Goal: Task Accomplishment & Management: Manage account settings

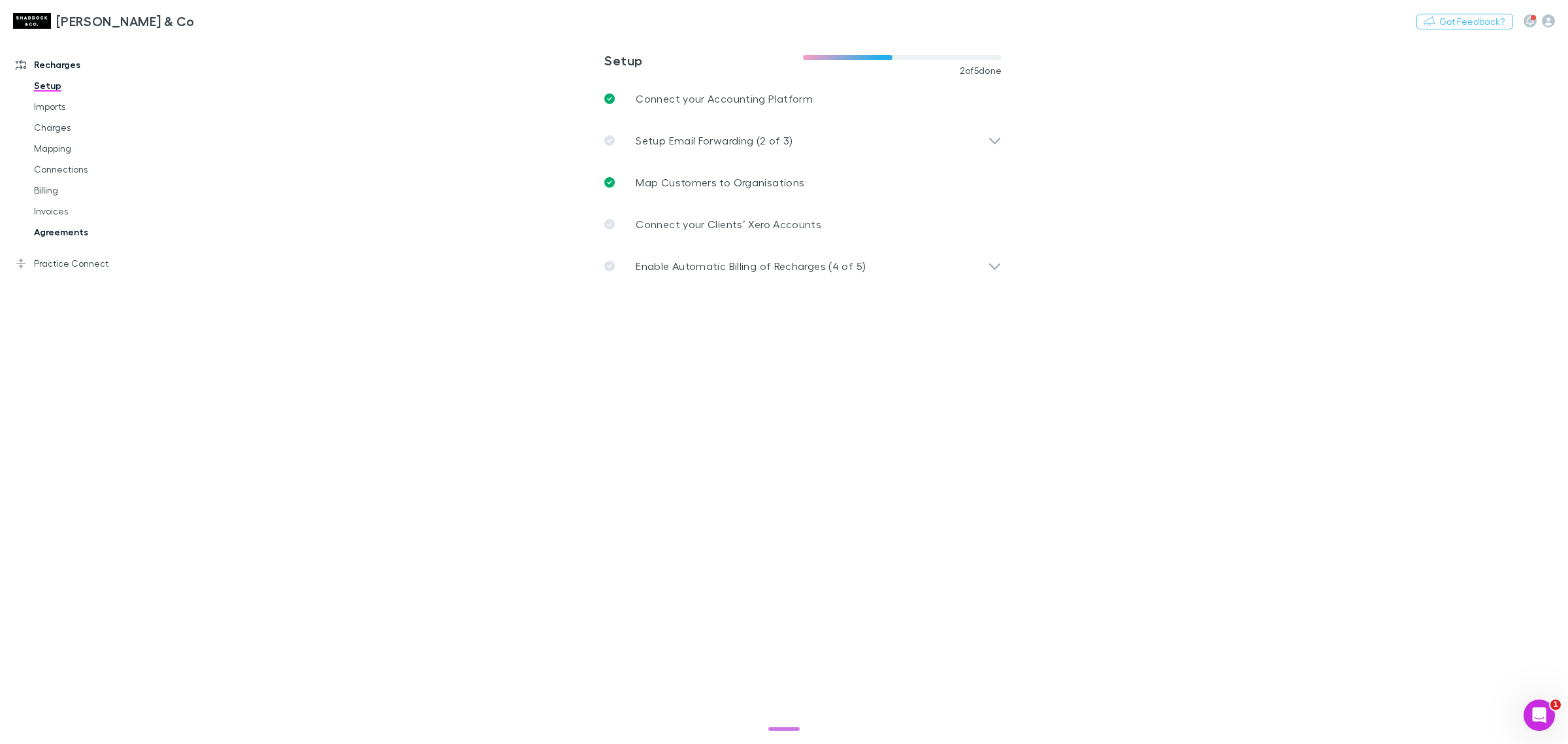
click at [134, 226] on link "Agreements" at bounding box center [103, 232] width 164 height 21
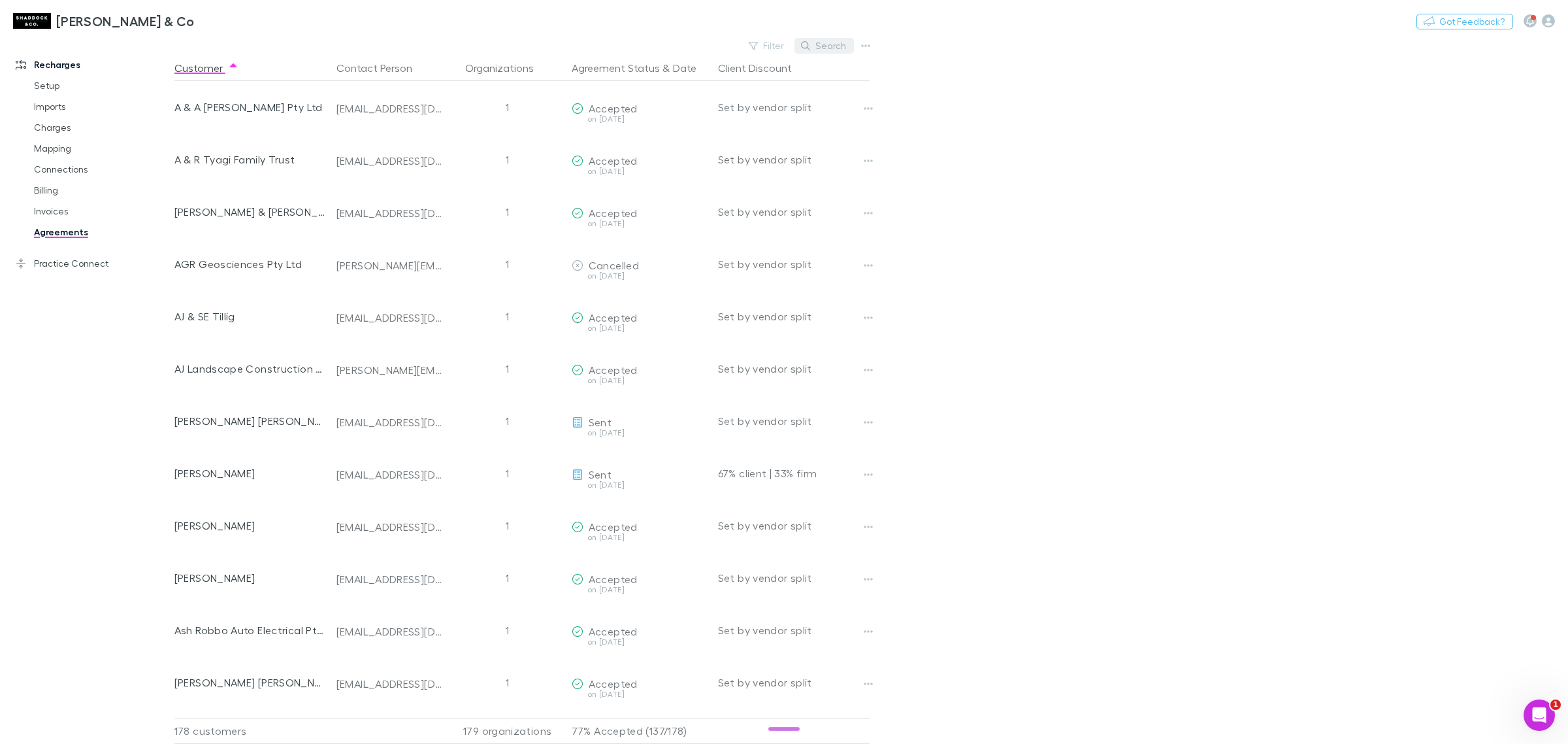
click at [823, 46] on button "Search" at bounding box center [823, 46] width 59 height 16
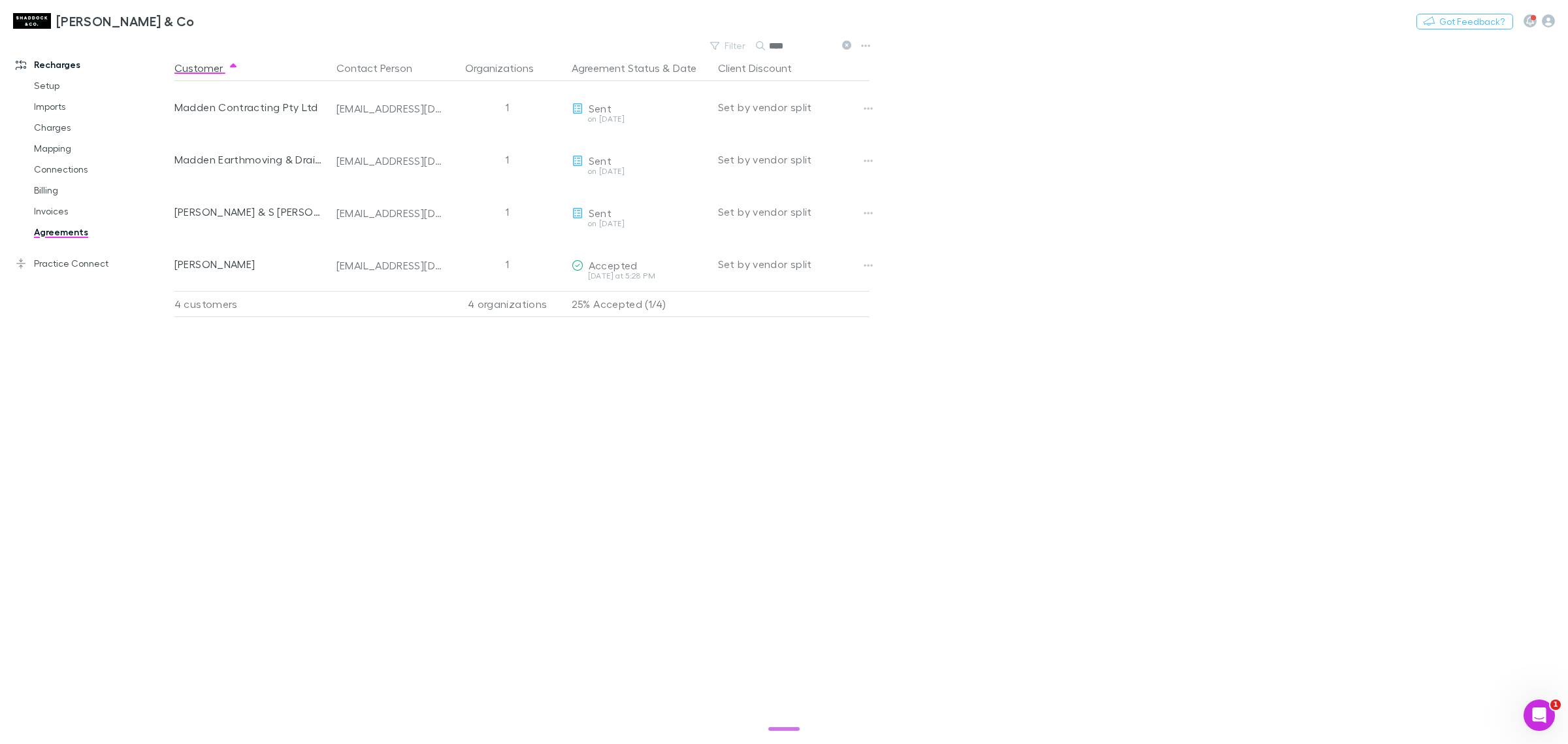
click at [851, 46] on icon at bounding box center [846, 45] width 9 height 9
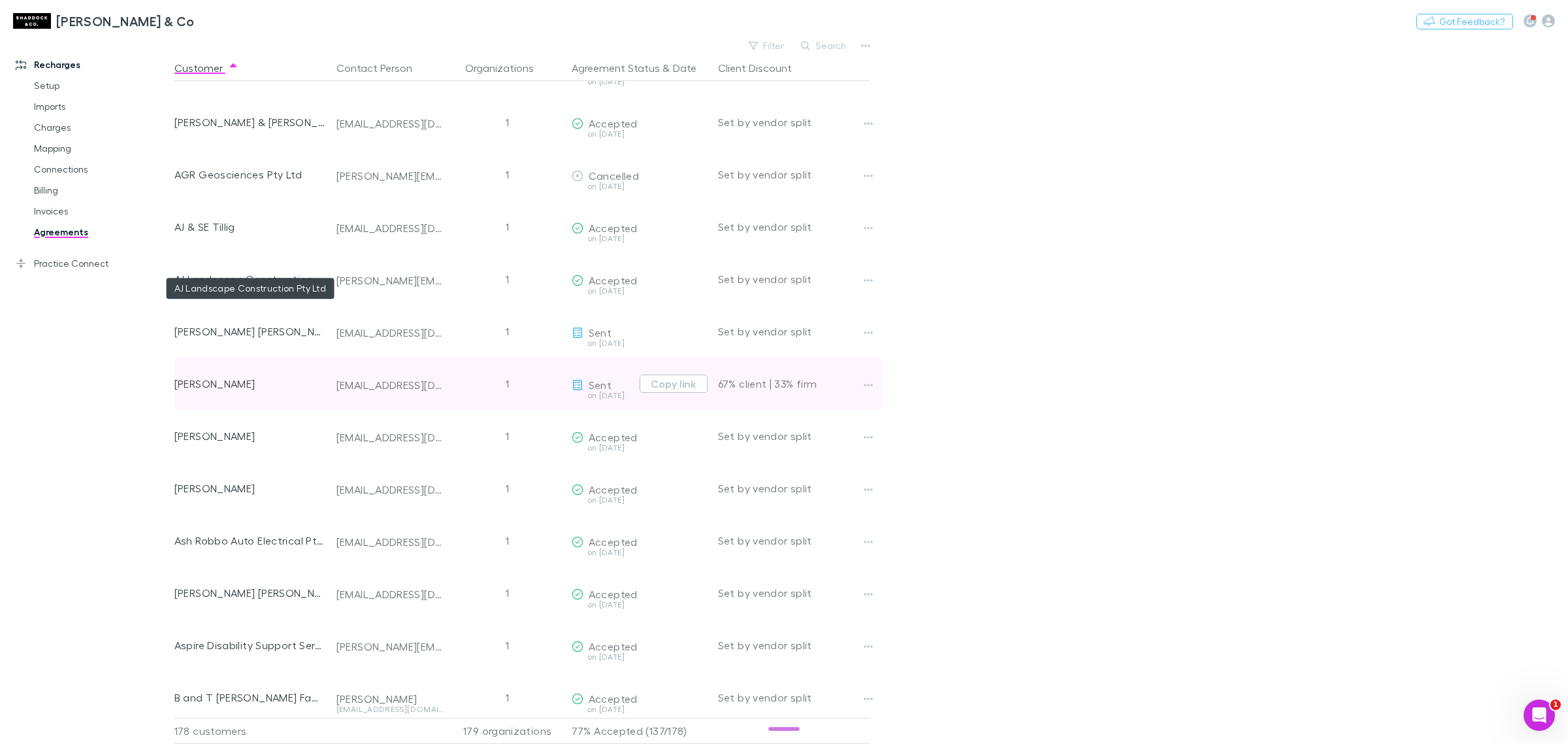
scroll to position [245, 0]
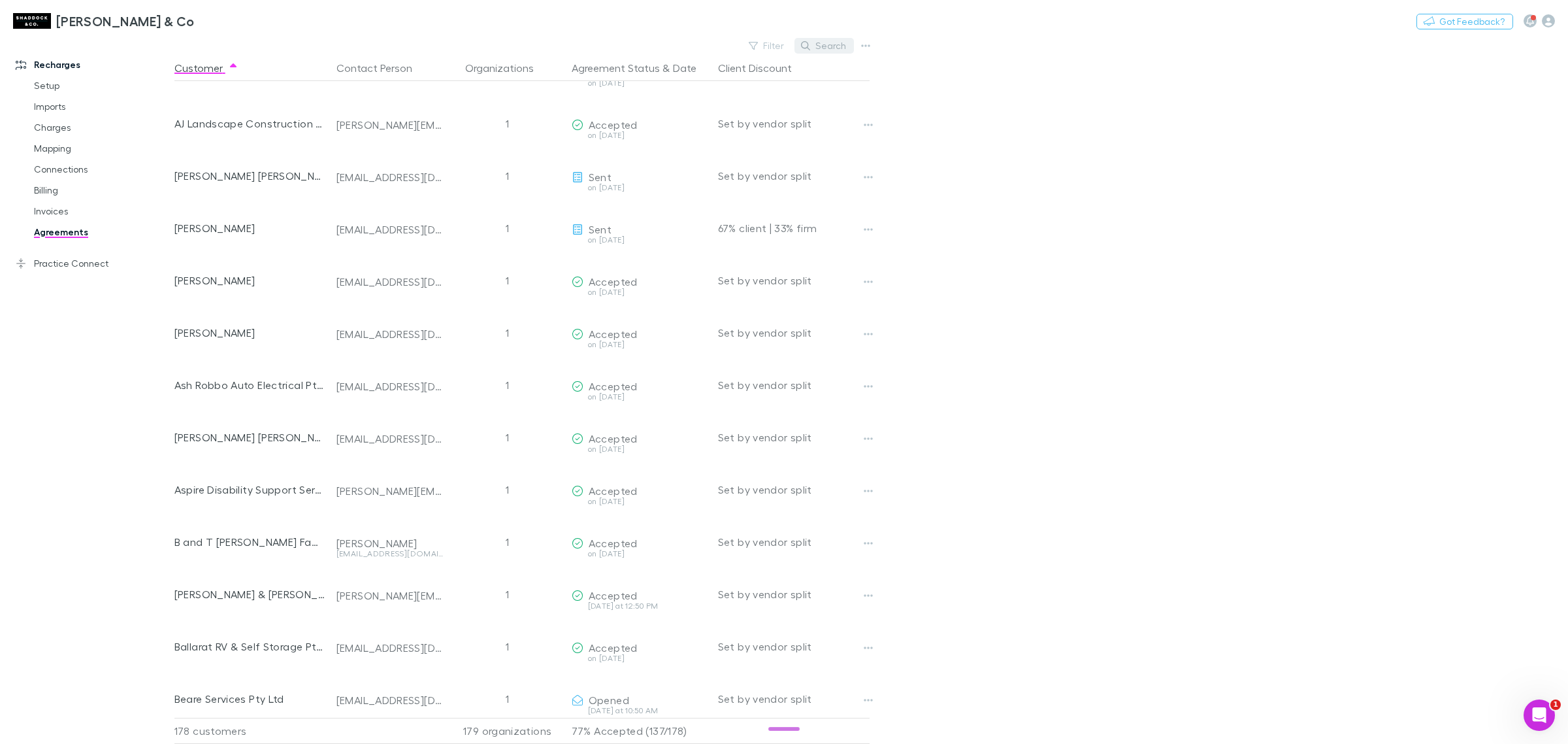
click at [827, 46] on button "Search" at bounding box center [823, 46] width 59 height 16
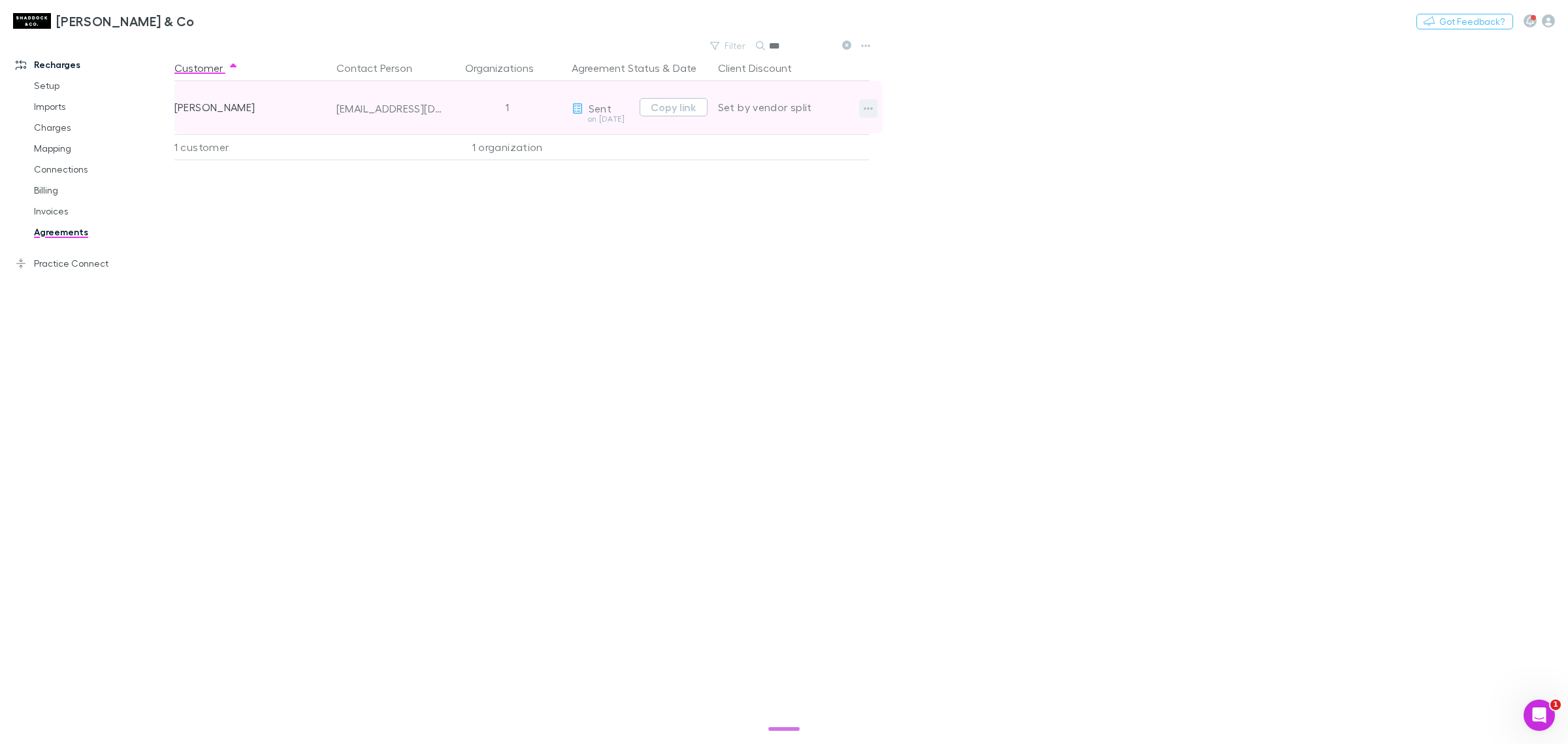
type input "***"
click at [868, 113] on icon "button" at bounding box center [869, 109] width 9 height 11
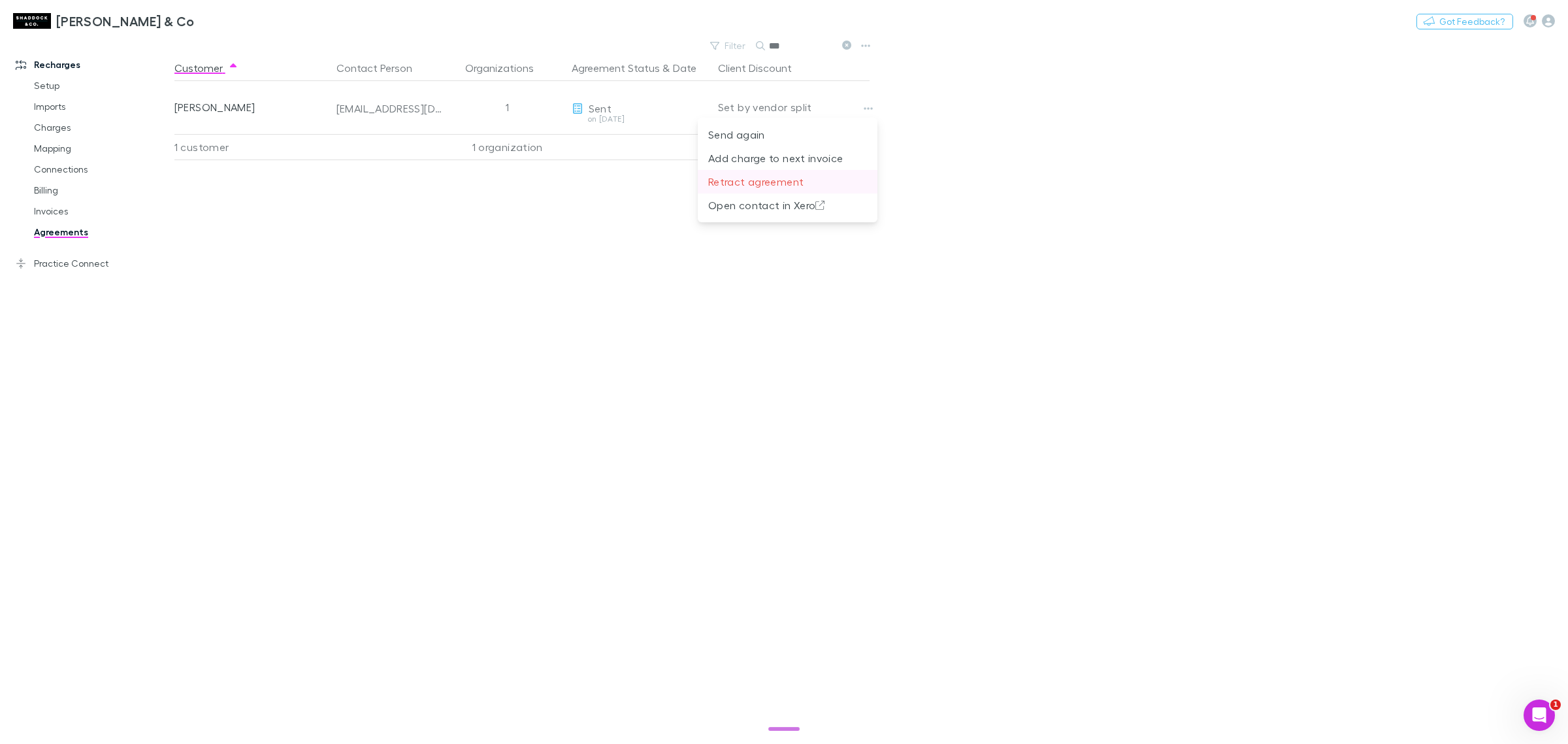
click at [815, 183] on p "Retract agreement" at bounding box center [787, 182] width 158 height 16
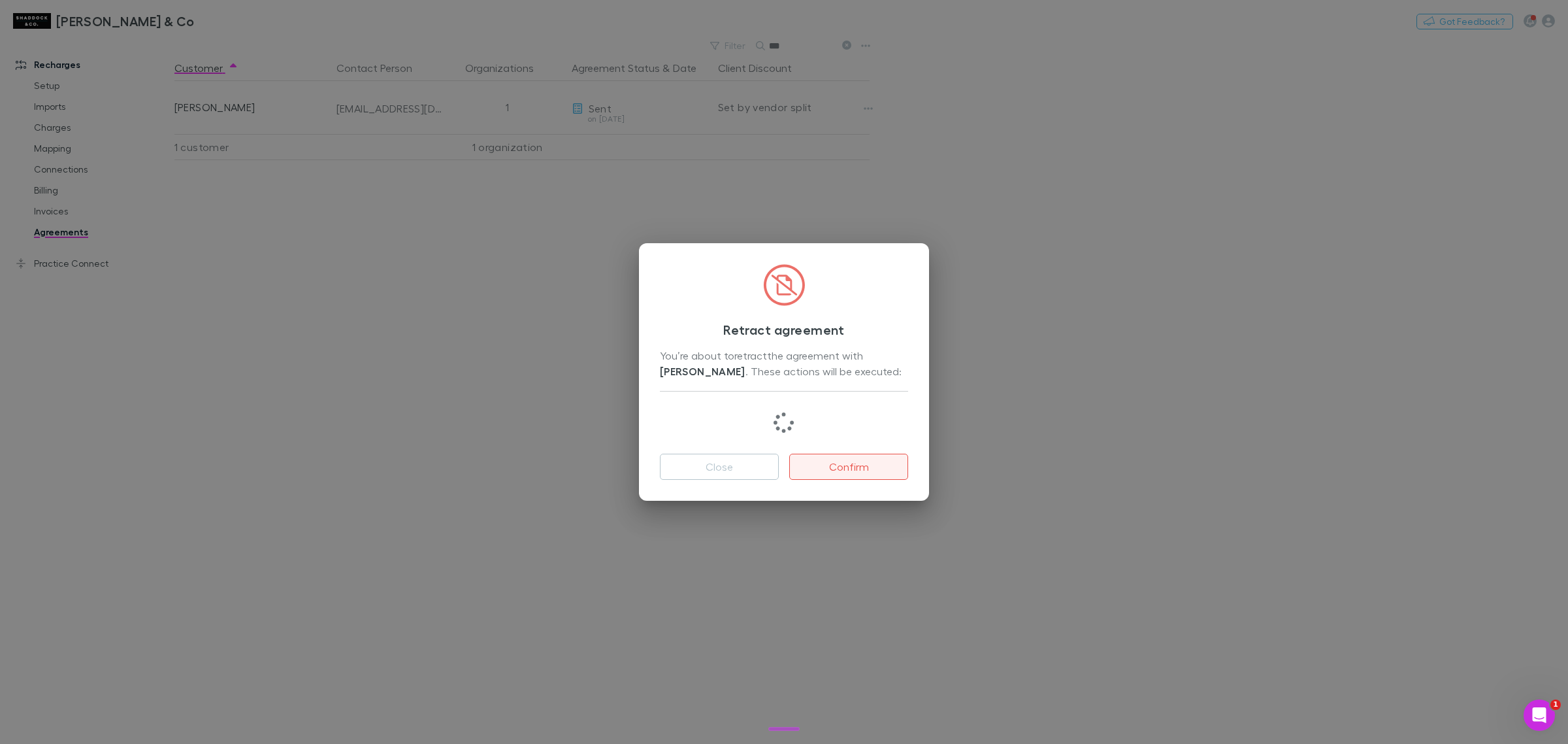
click at [864, 471] on button "Confirm" at bounding box center [849, 467] width 119 height 27
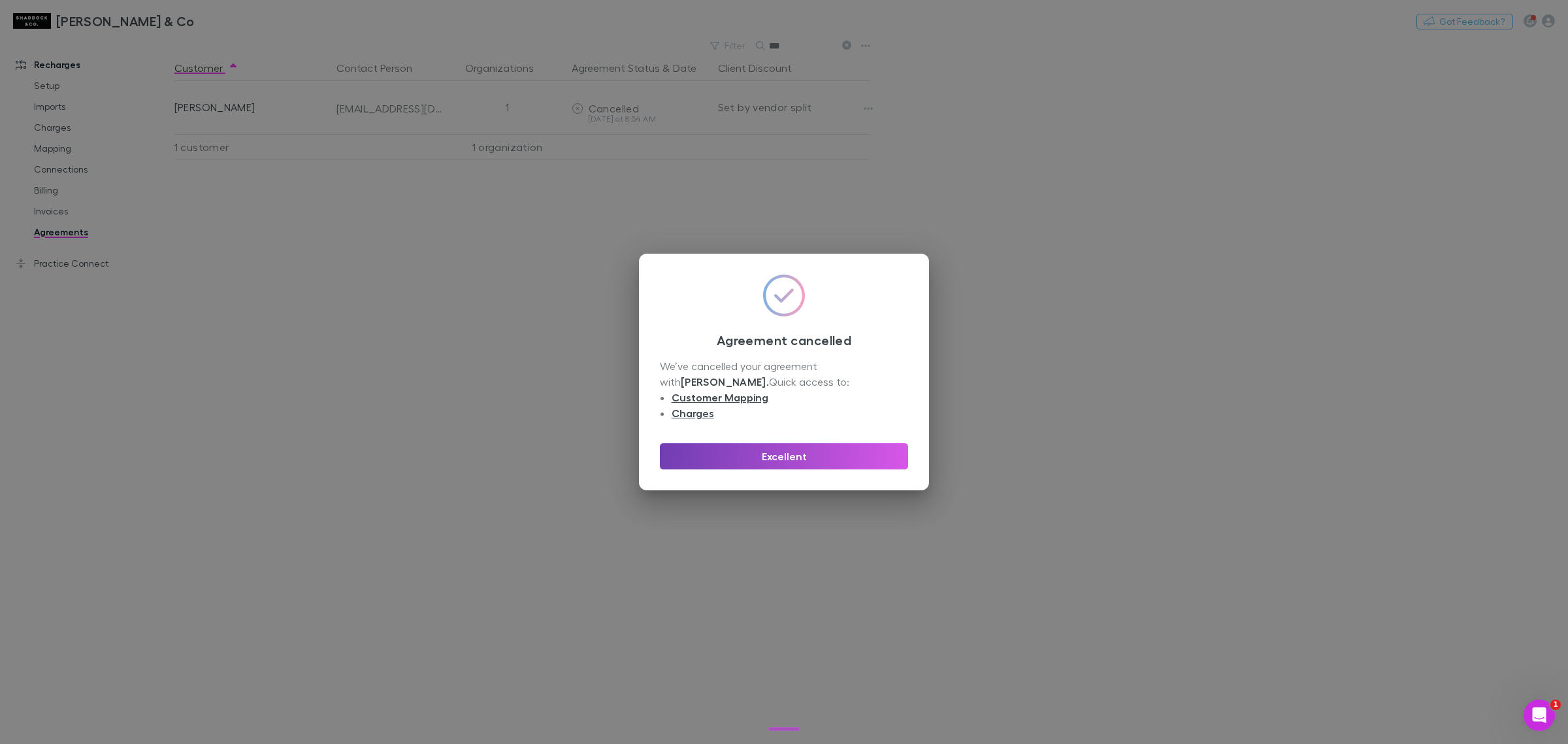
click at [795, 453] on button "Excellent" at bounding box center [784, 456] width 248 height 27
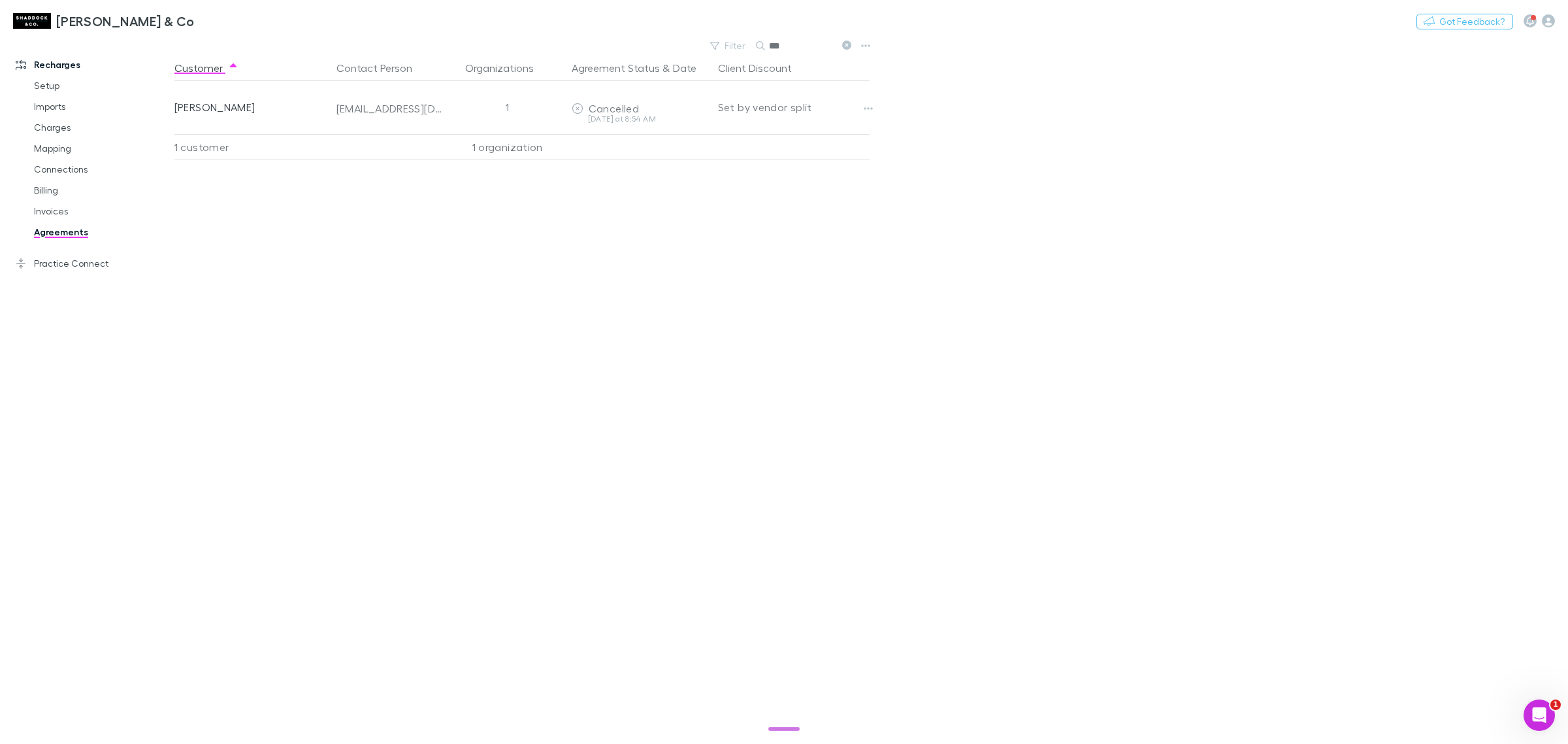
click at [89, 228] on link "Agreements" at bounding box center [103, 232] width 164 height 21
click at [43, 211] on link "Invoices" at bounding box center [103, 212] width 164 height 21
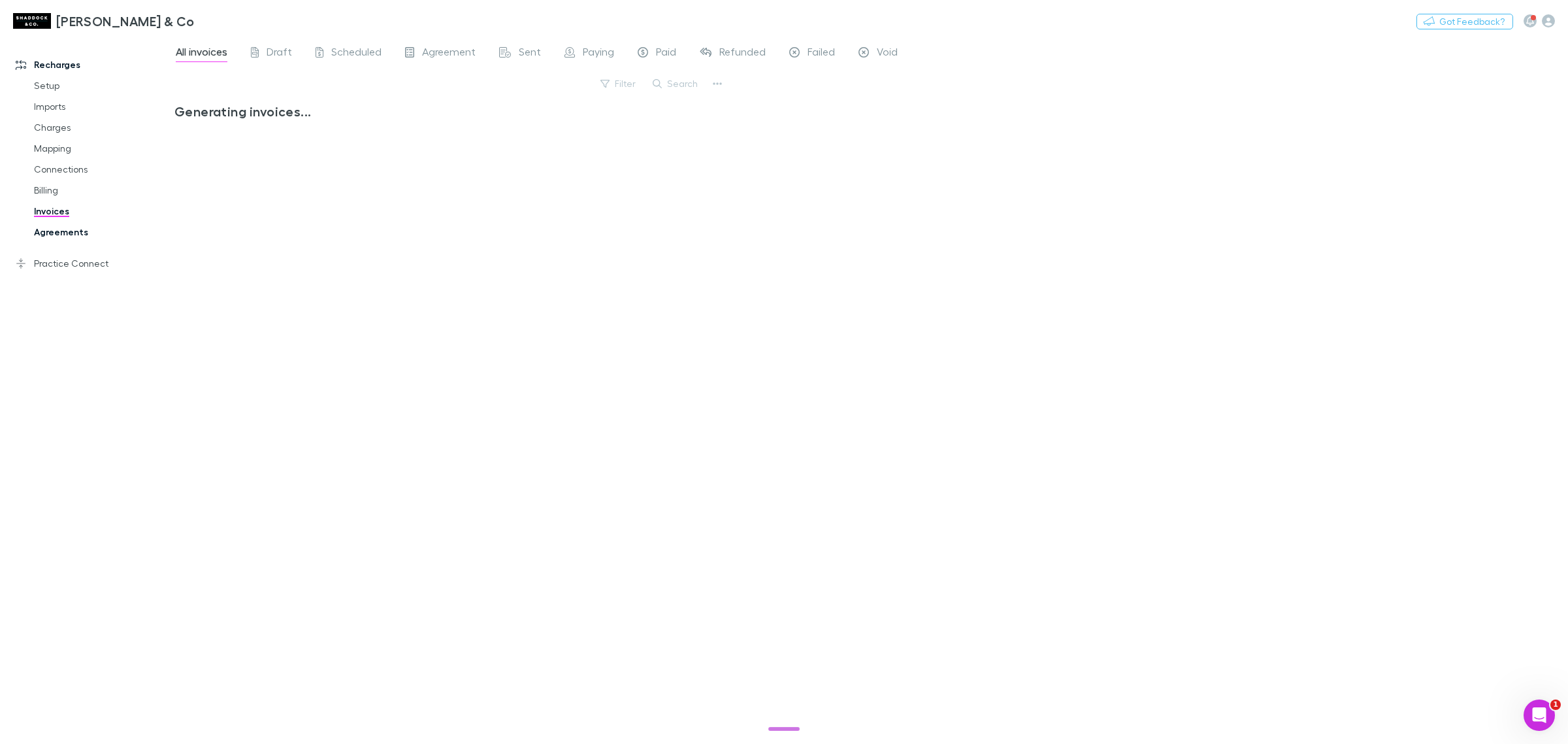
click at [46, 233] on link "Agreements" at bounding box center [103, 232] width 164 height 21
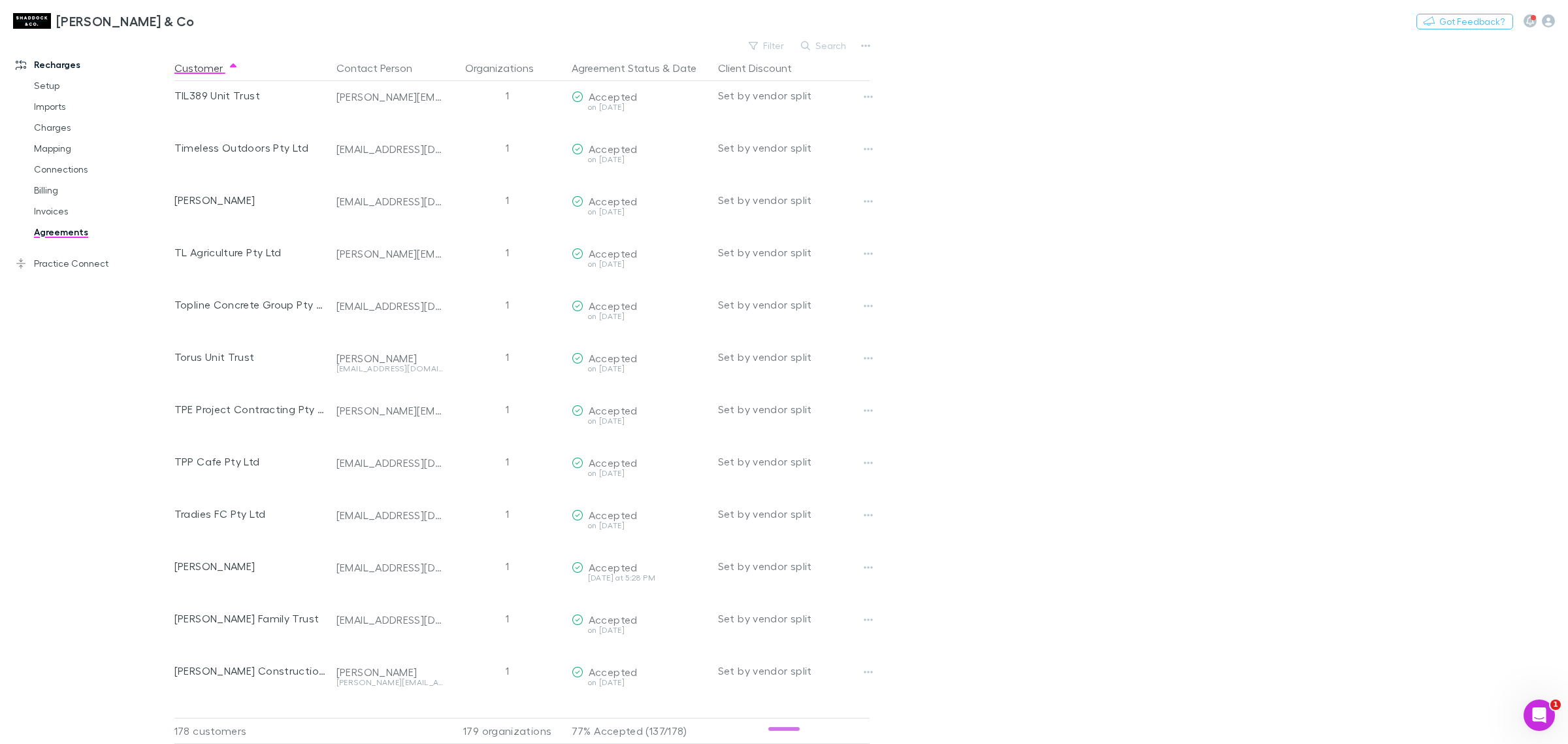
scroll to position [8684, 0]
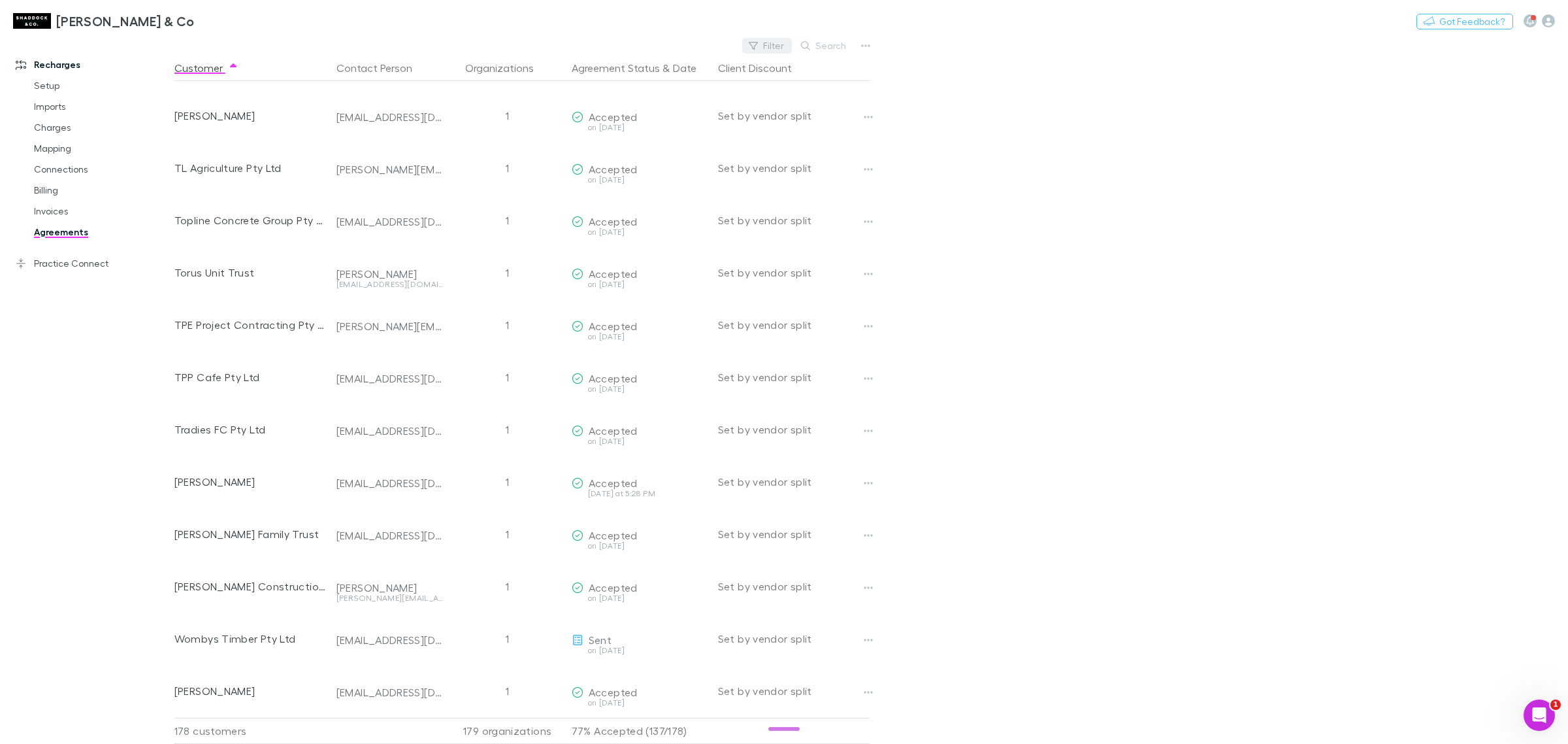
click at [776, 46] on button "Filter" at bounding box center [767, 46] width 50 height 16
click at [665, 191] on li "Opened" at bounding box center [678, 194] width 228 height 21
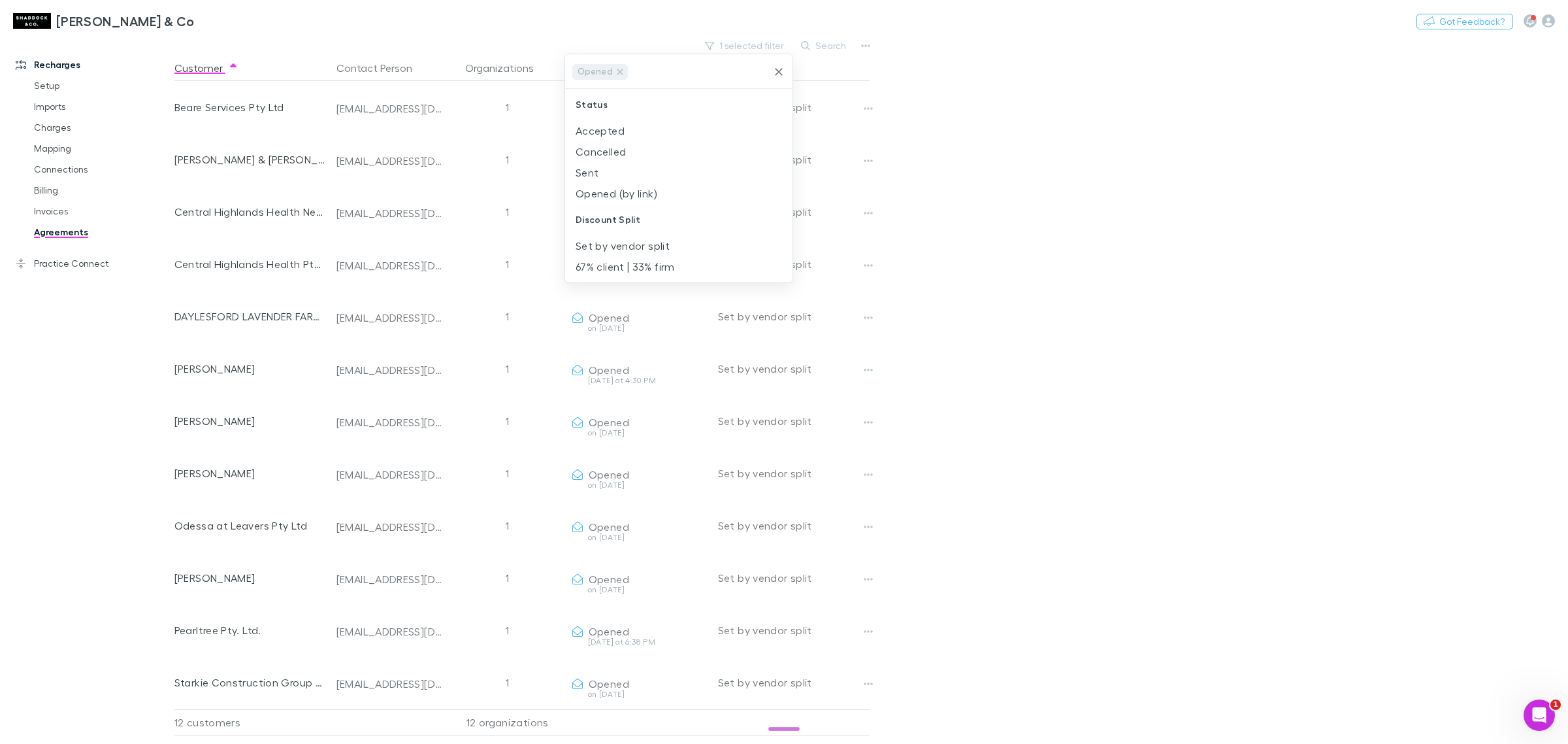
click at [665, 191] on li "Opened (by link)" at bounding box center [678, 194] width 228 height 21
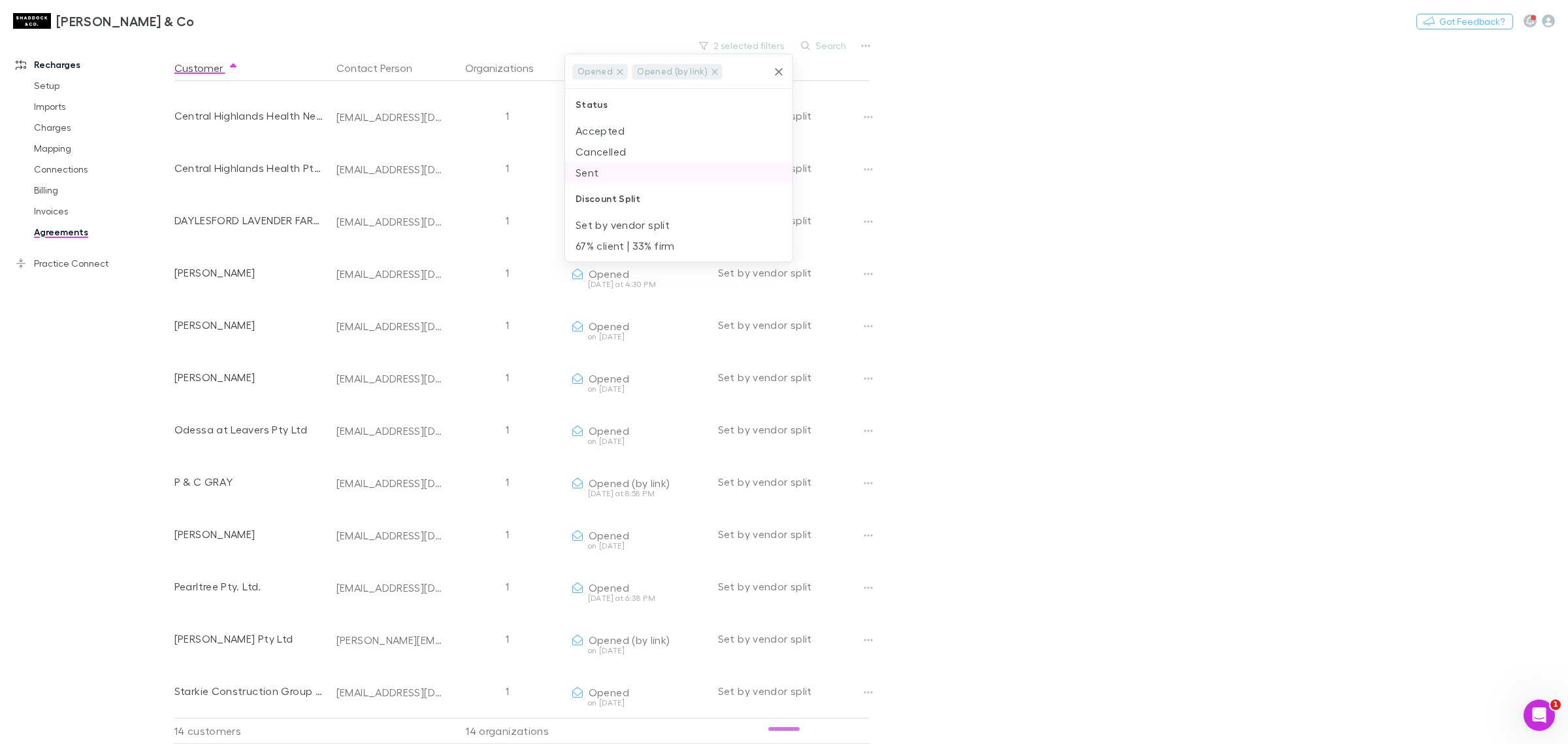
click at [668, 164] on li "Sent" at bounding box center [678, 173] width 228 height 21
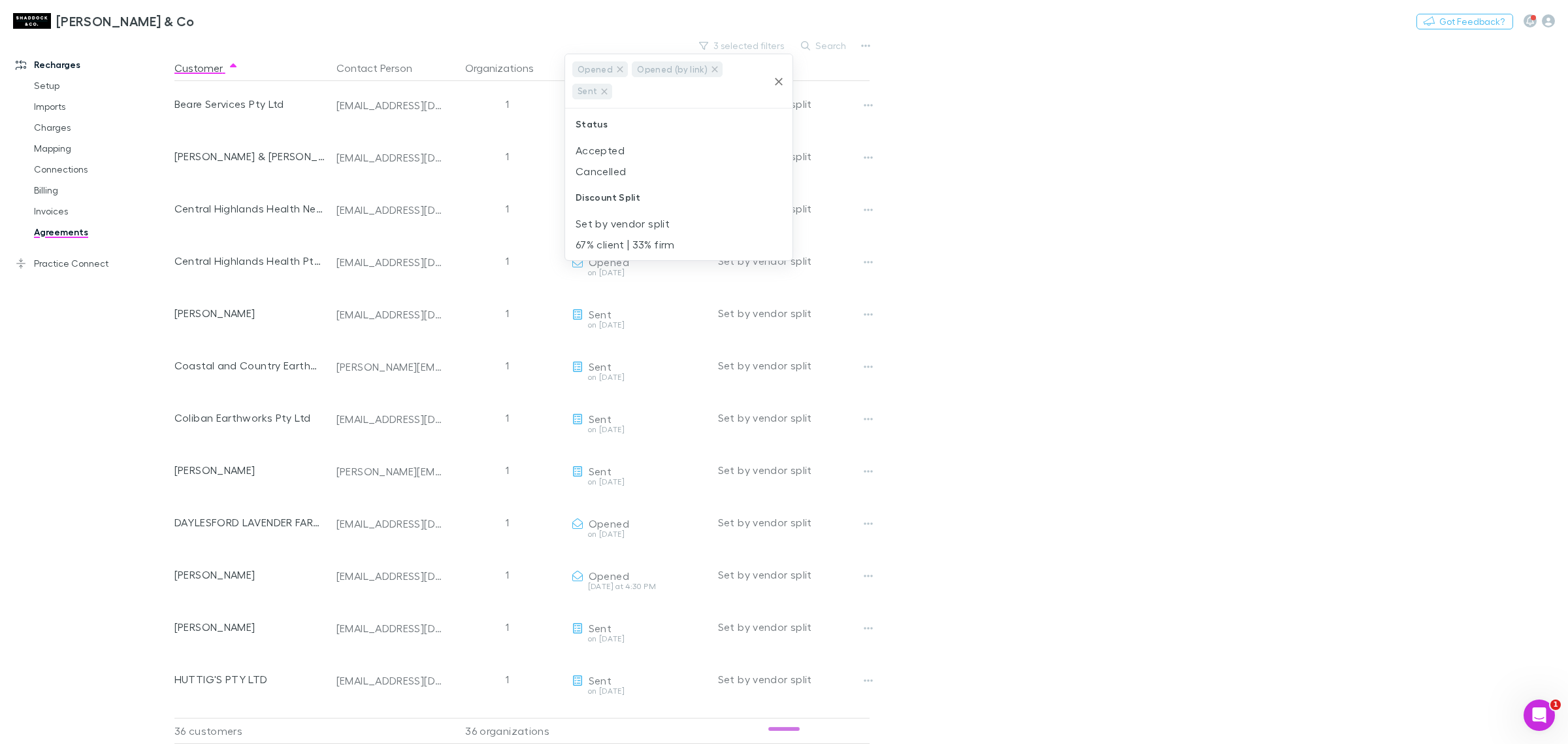
scroll to position [1259, 0]
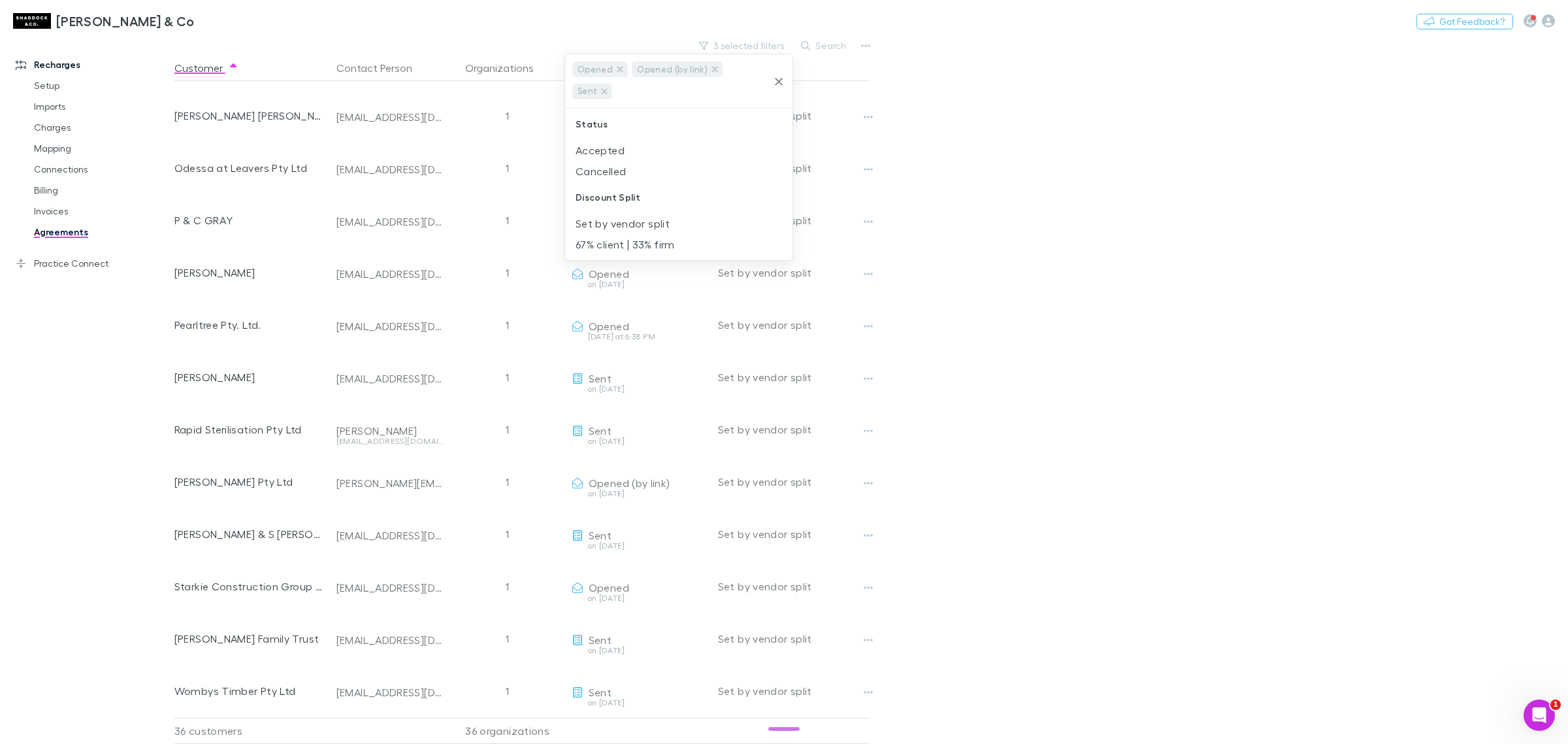
click at [1030, 164] on div at bounding box center [784, 372] width 1568 height 744
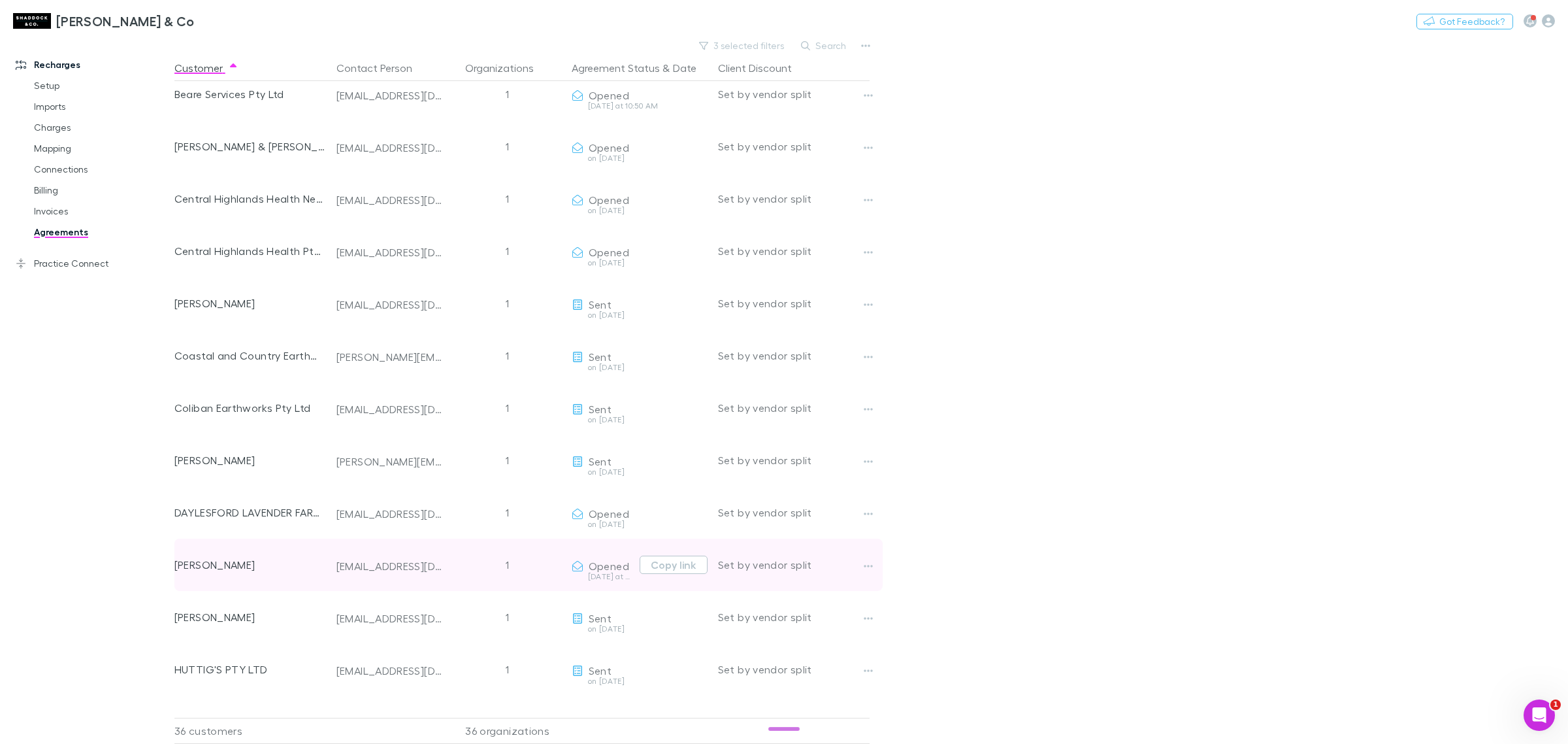
scroll to position [0, 0]
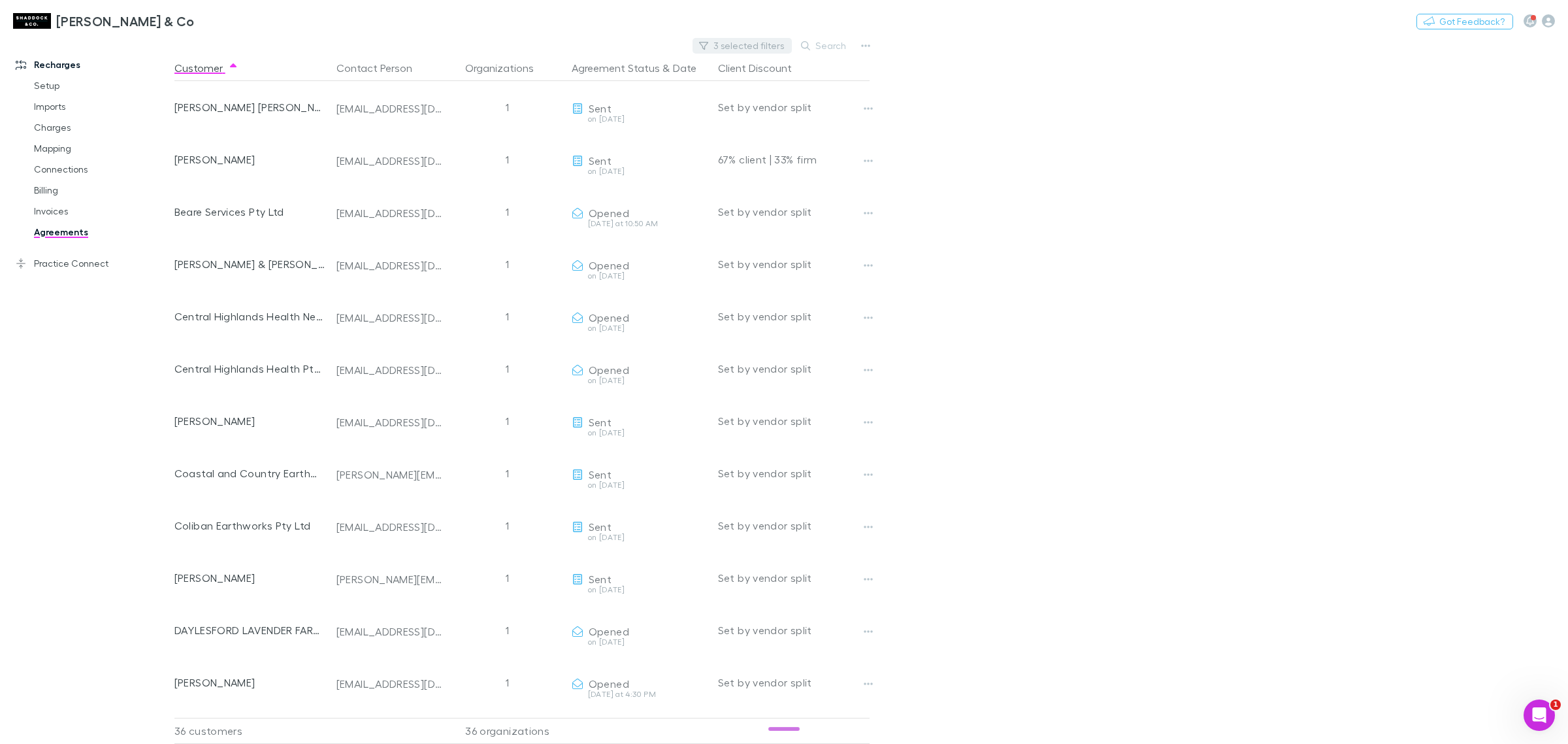
click at [764, 43] on button "3 selected filters" at bounding box center [742, 46] width 99 height 16
click at [610, 86] on icon at bounding box center [605, 91] width 11 height 11
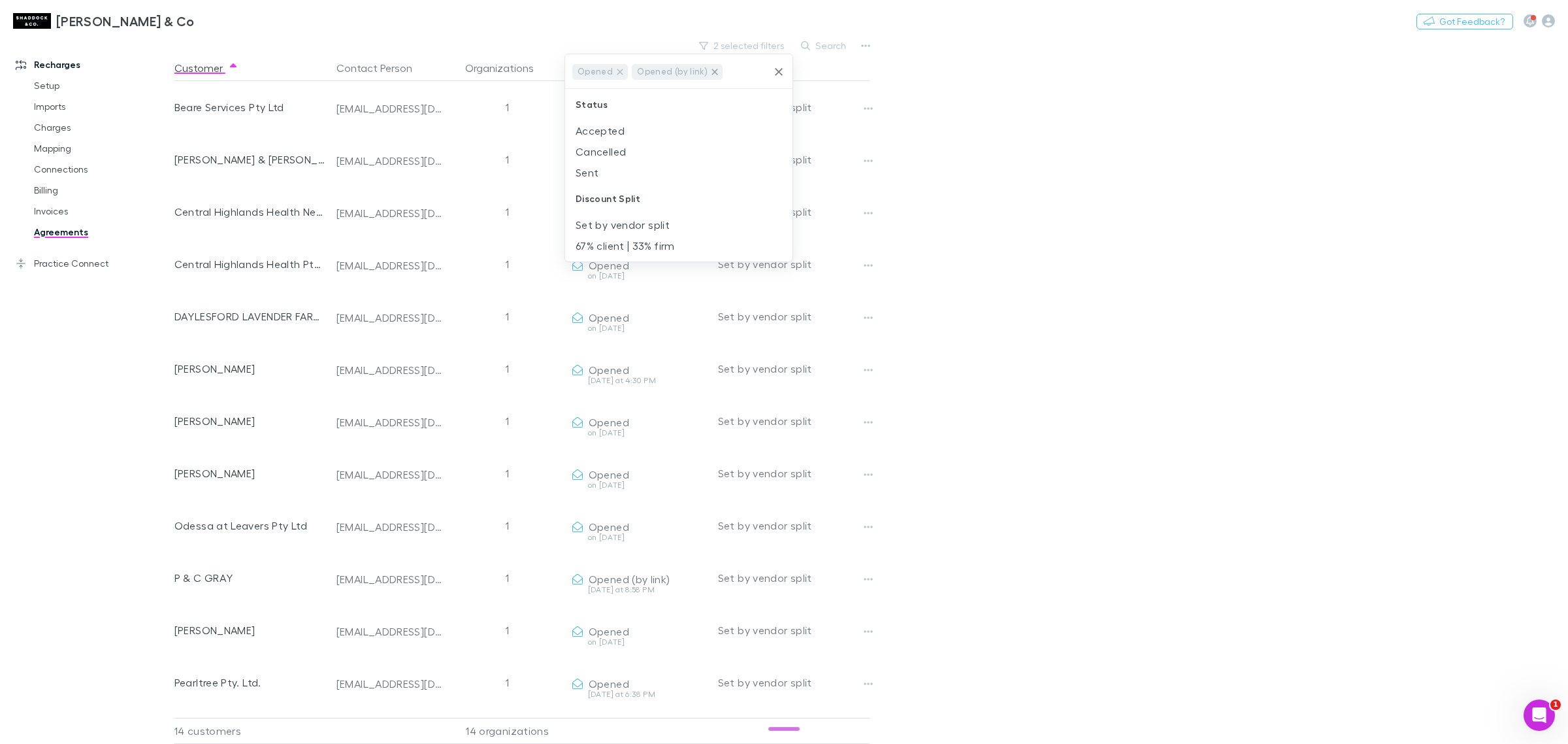
click at [709, 75] on icon at bounding box center [714, 72] width 11 height 11
click at [622, 76] on icon at bounding box center [620, 72] width 11 height 11
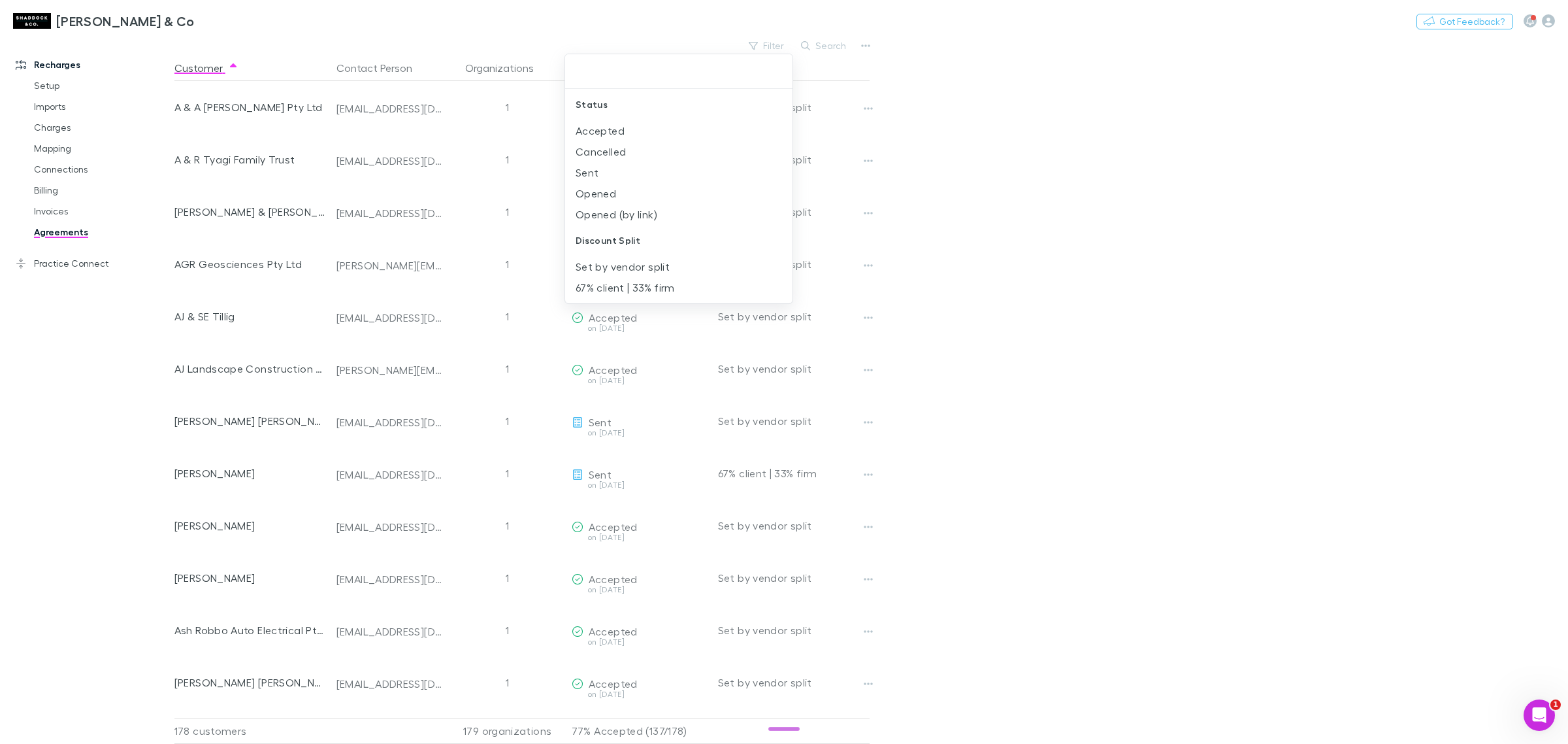
click at [829, 37] on div at bounding box center [784, 372] width 1568 height 744
click at [829, 38] on button "Search" at bounding box center [823, 46] width 59 height 16
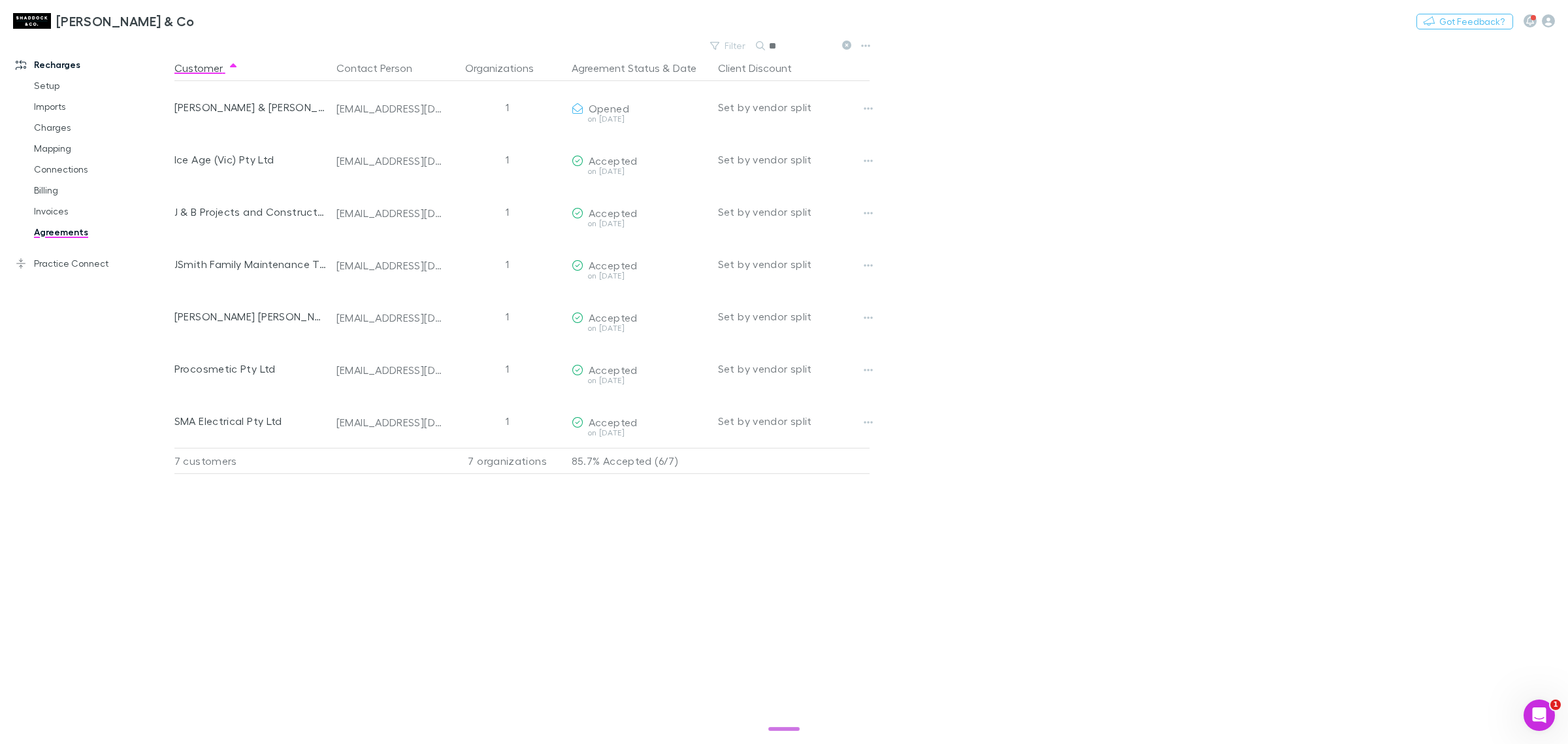
type input "*"
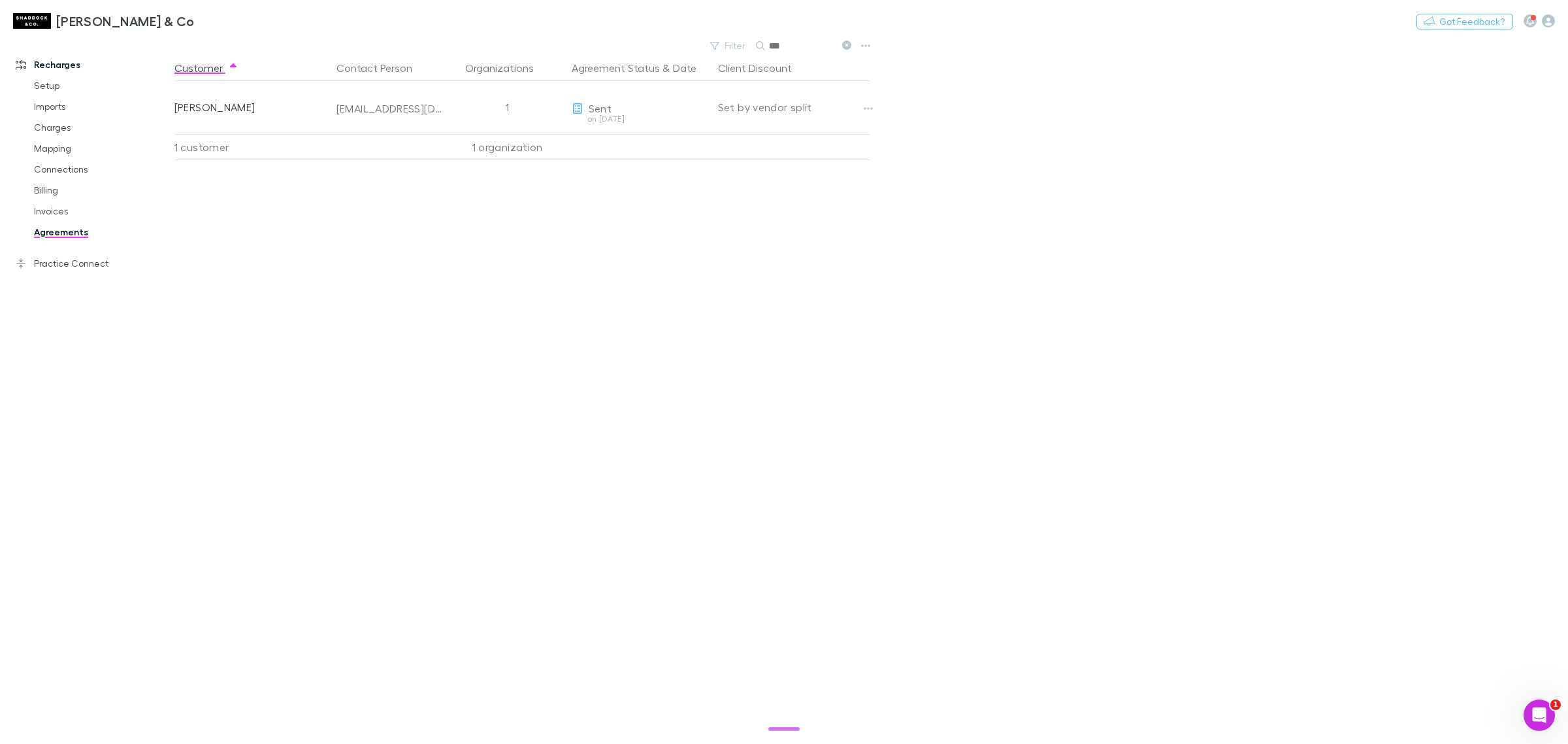
click at [817, 52] on input "***" at bounding box center [802, 45] width 66 height 19
type input "*"
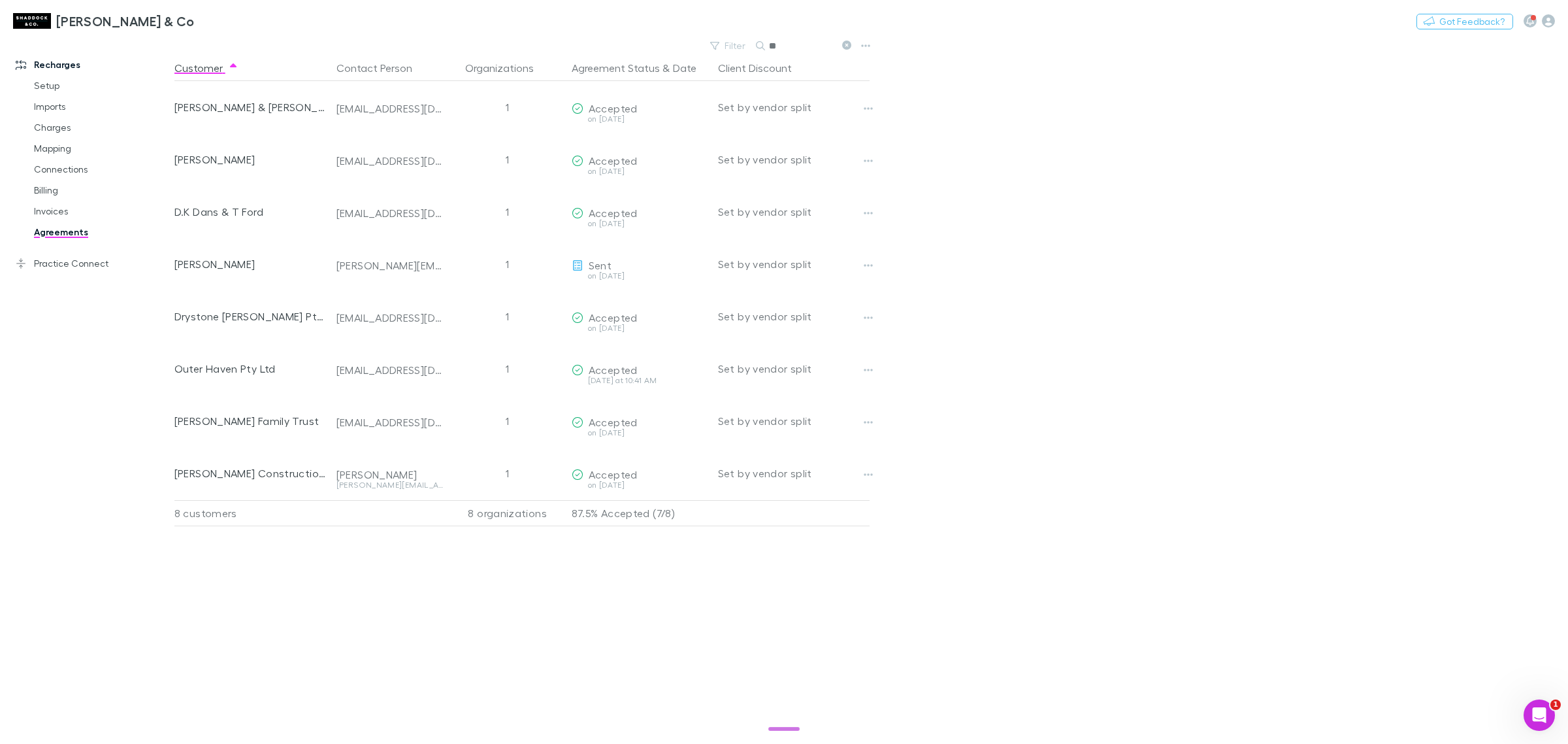
type input "*"
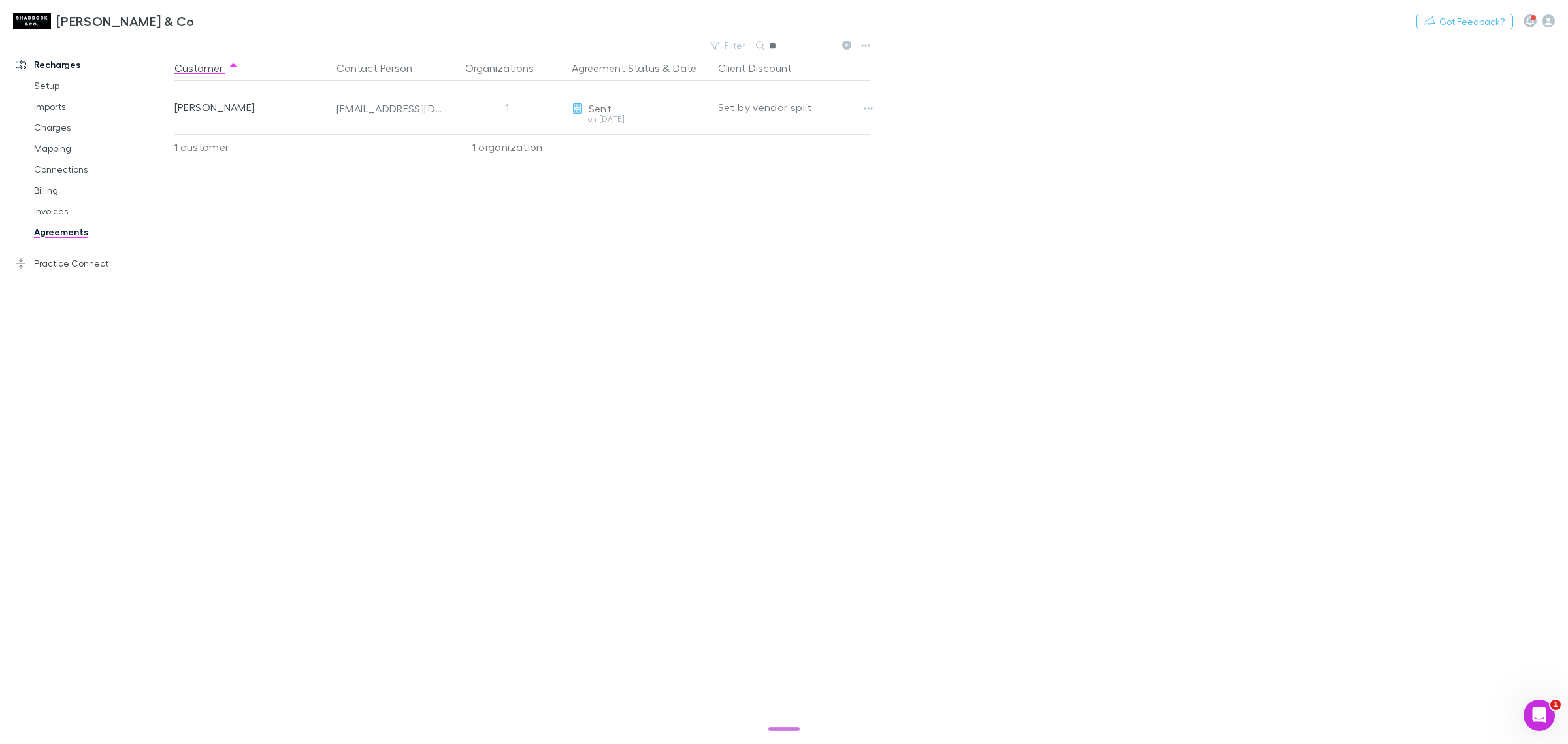
type input "*"
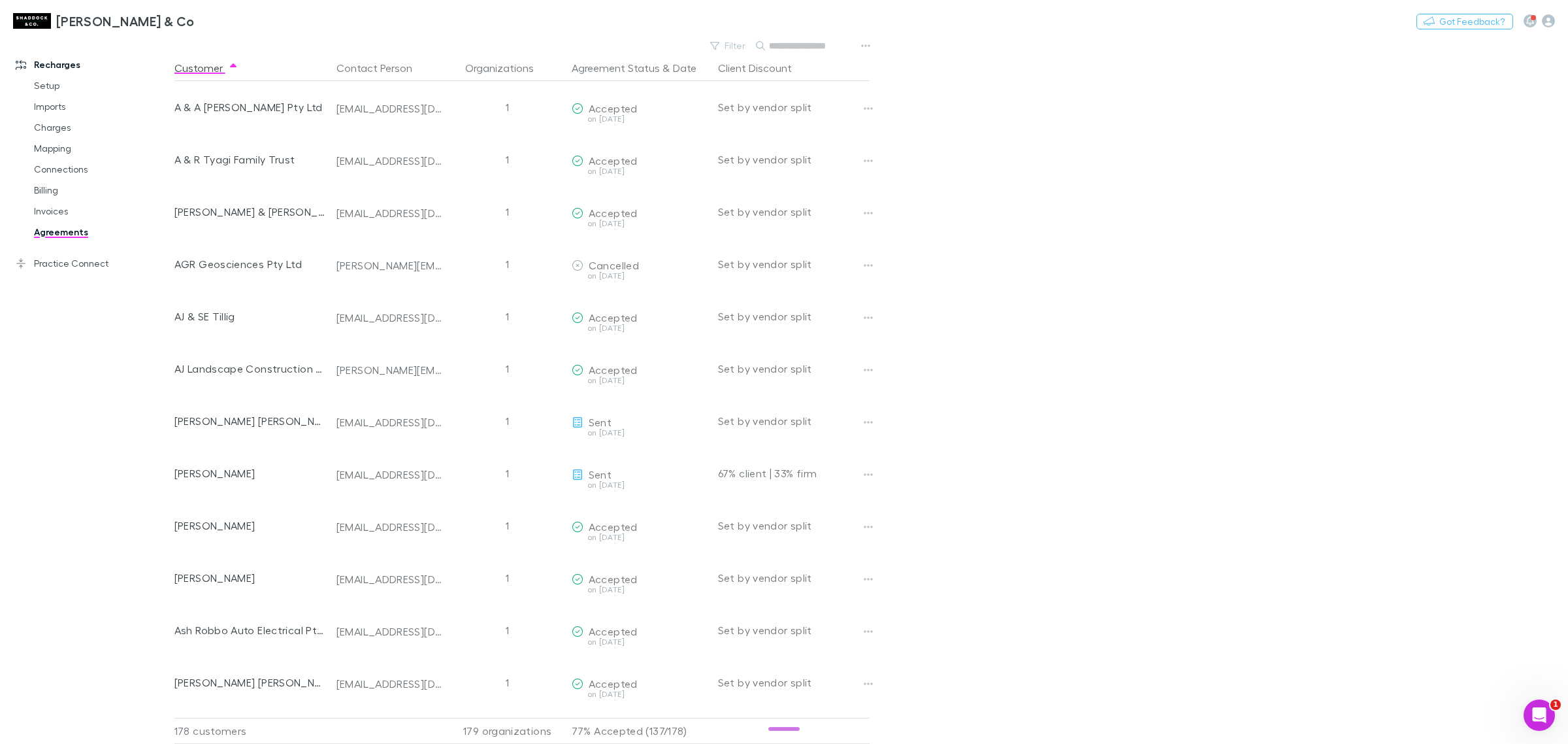
type input "*"
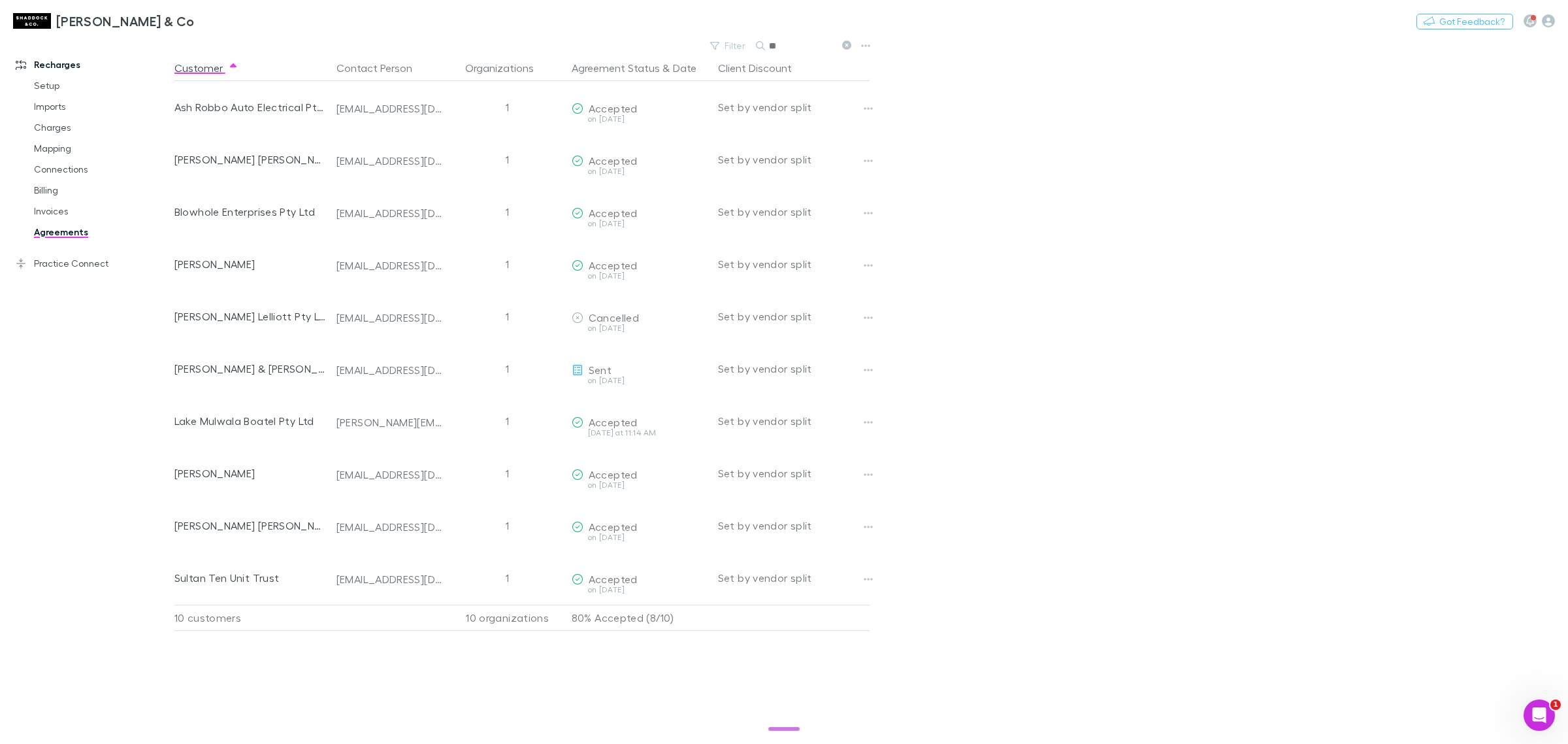
type input "*"
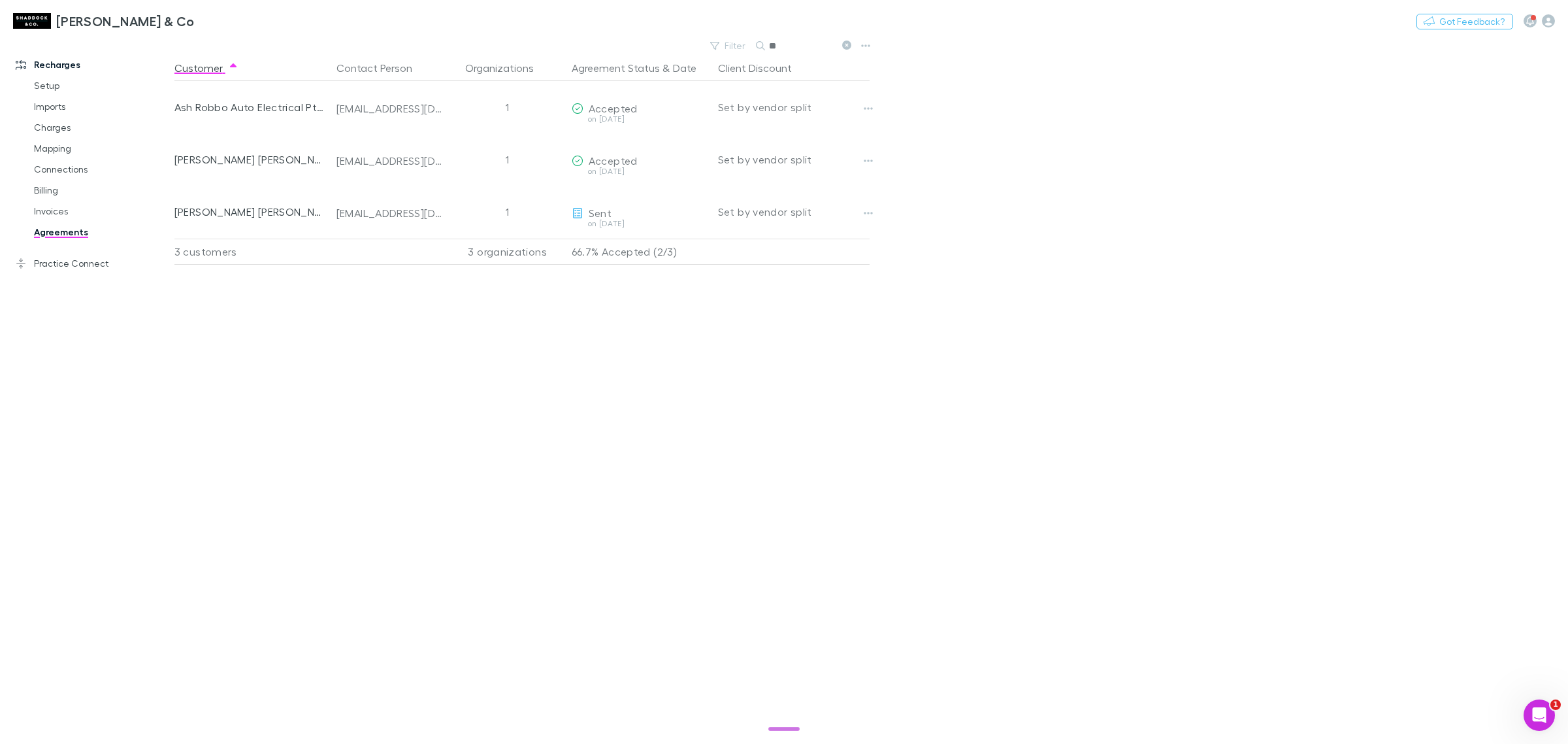
type input "*"
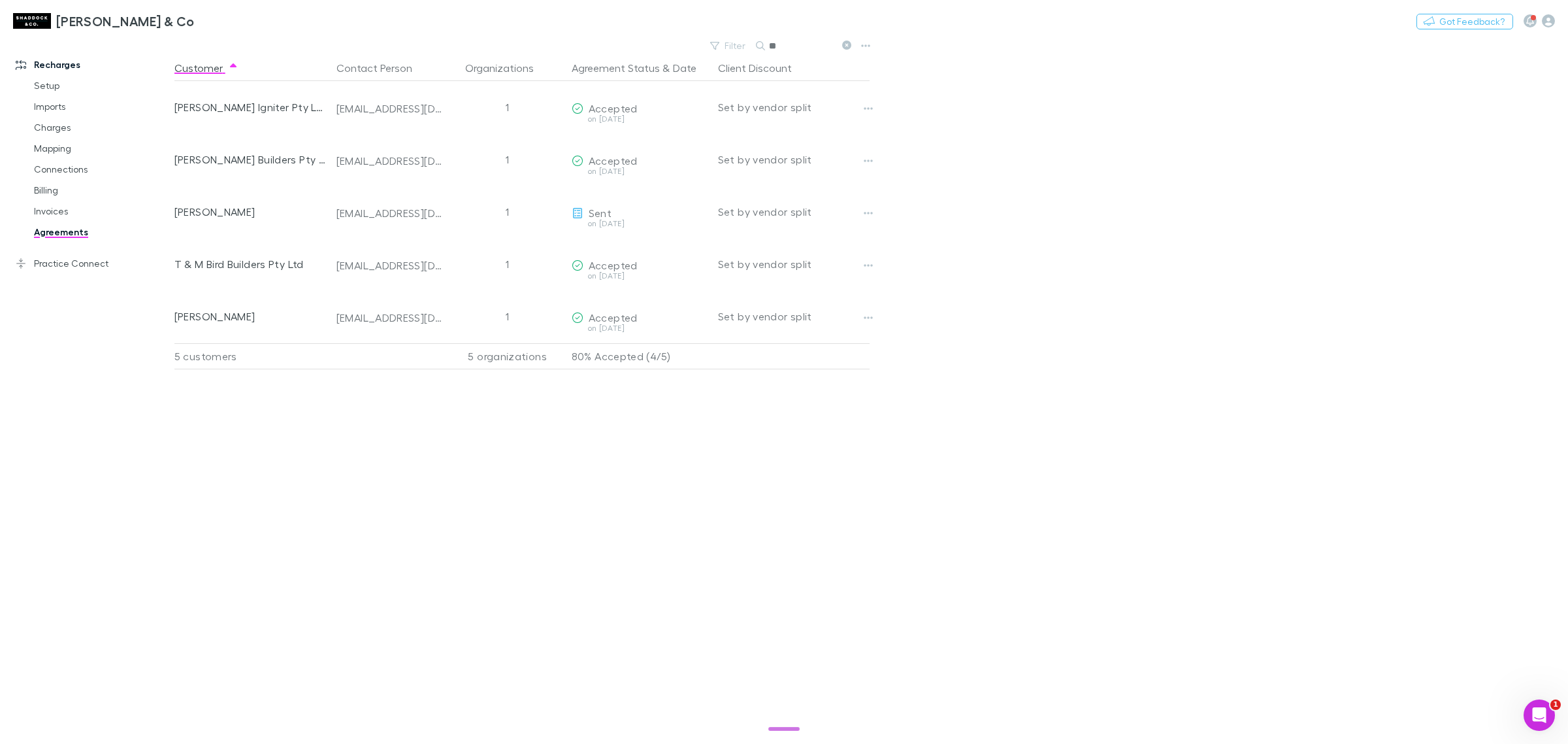
type input "*"
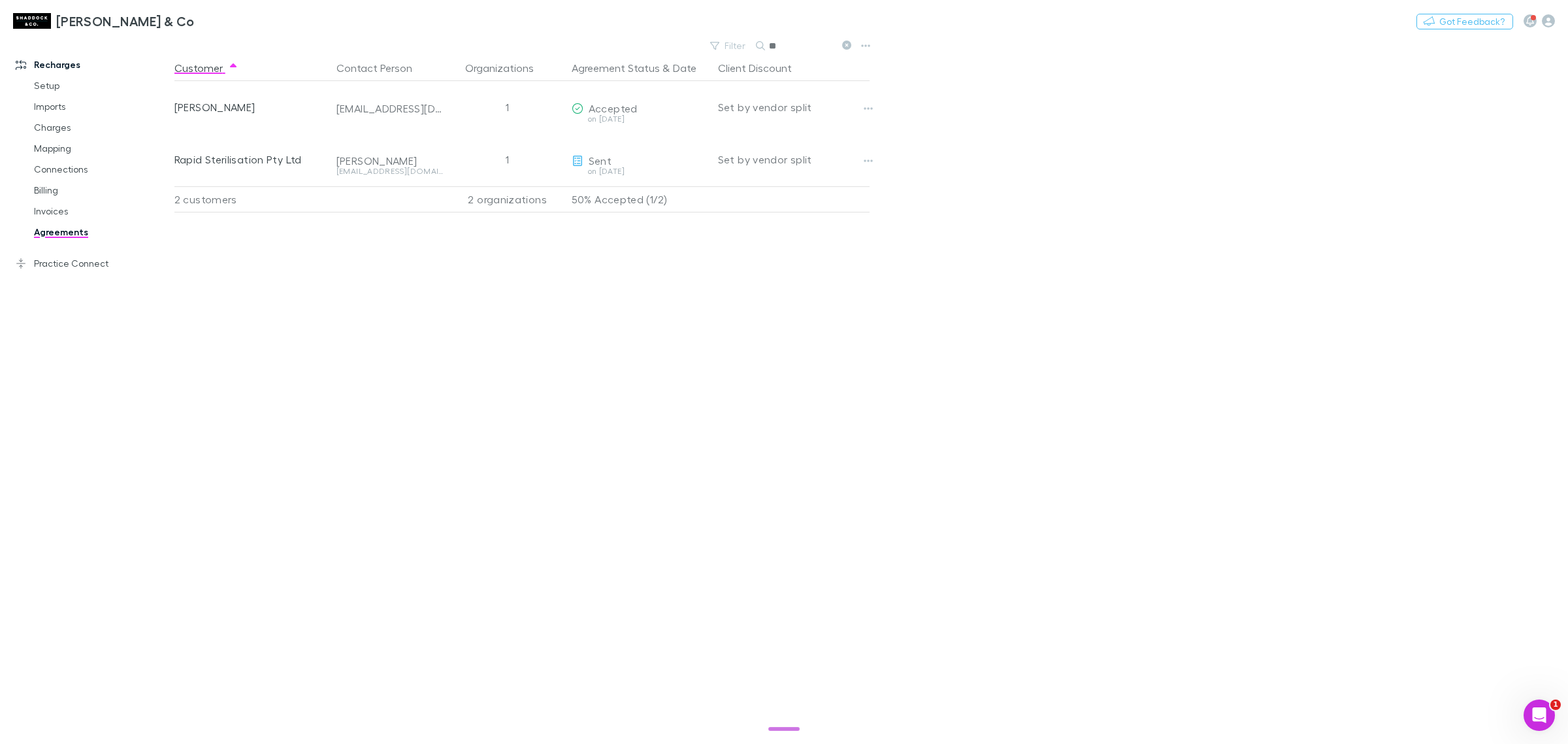
type input "*"
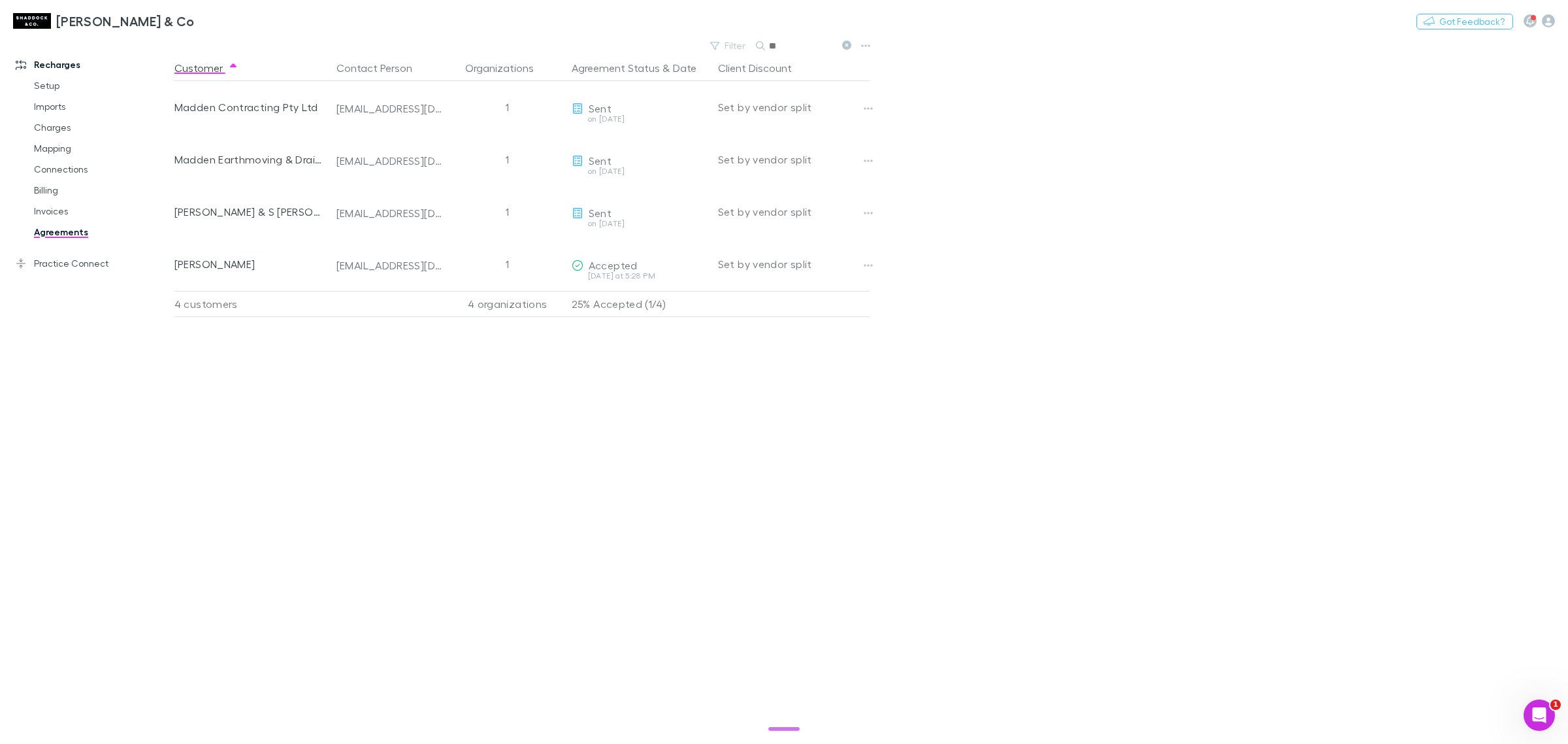
type input "*"
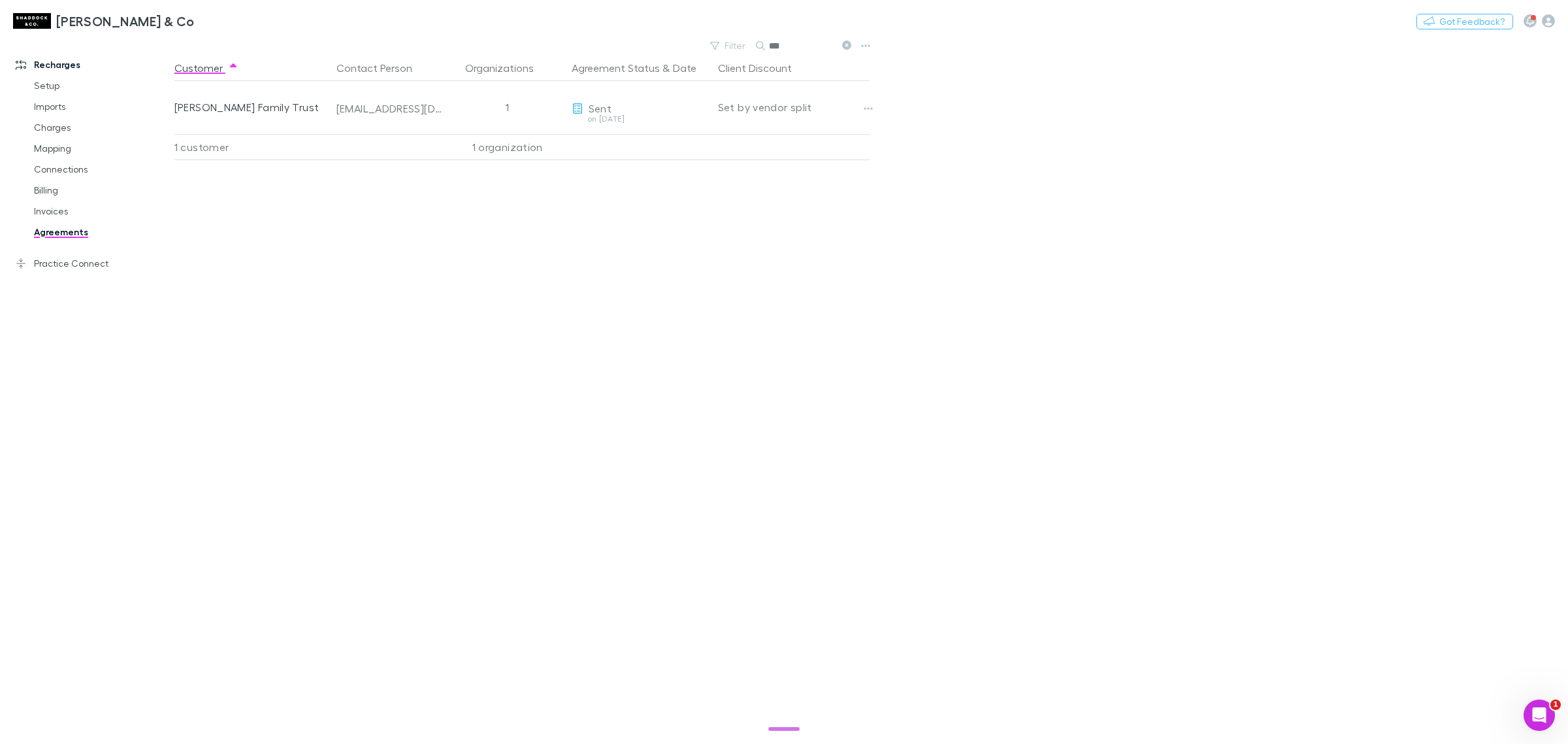
click at [791, 50] on input "***" at bounding box center [802, 45] width 66 height 19
type input "*"
click at [794, 43] on input "***" at bounding box center [802, 45] width 66 height 19
type input "*"
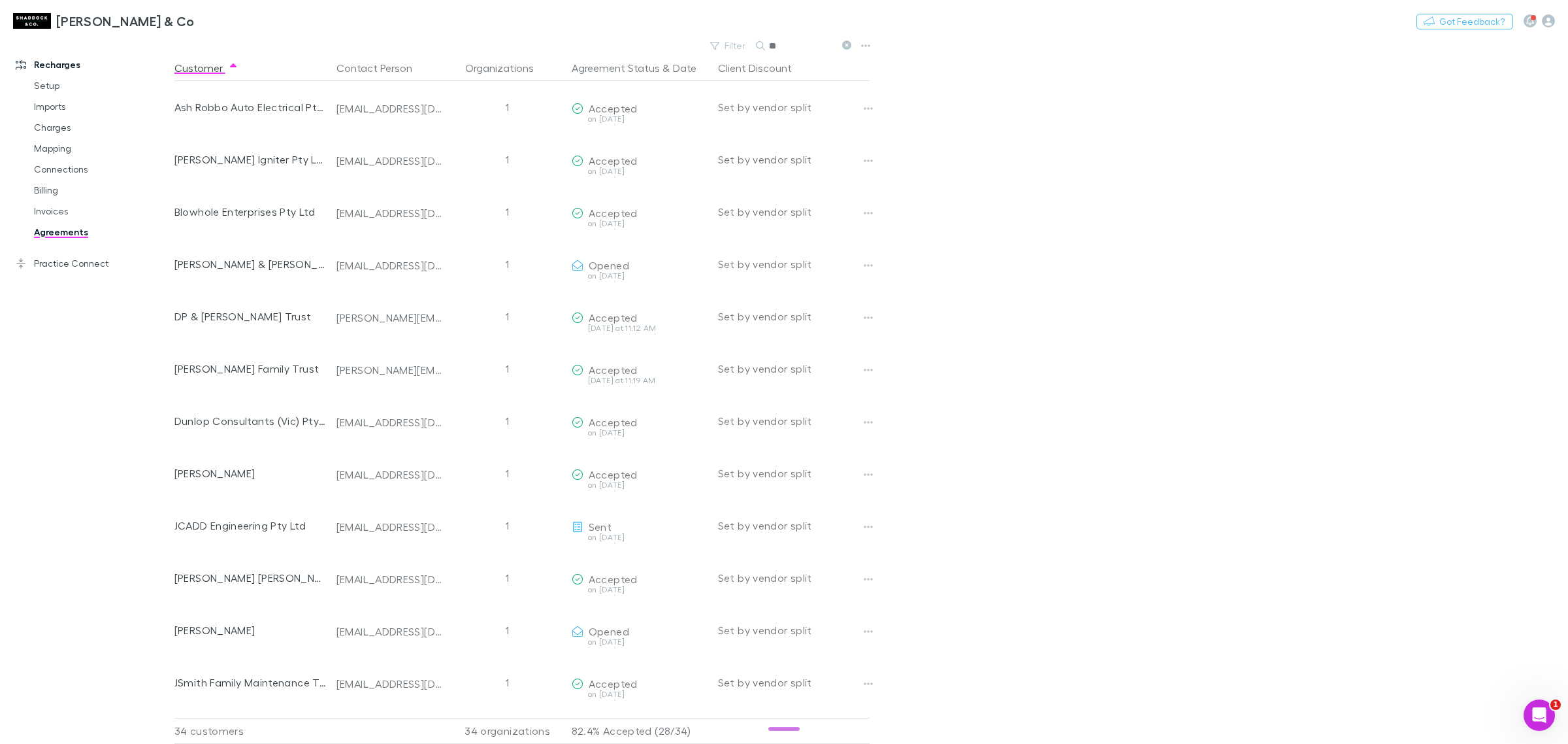
type input "*"
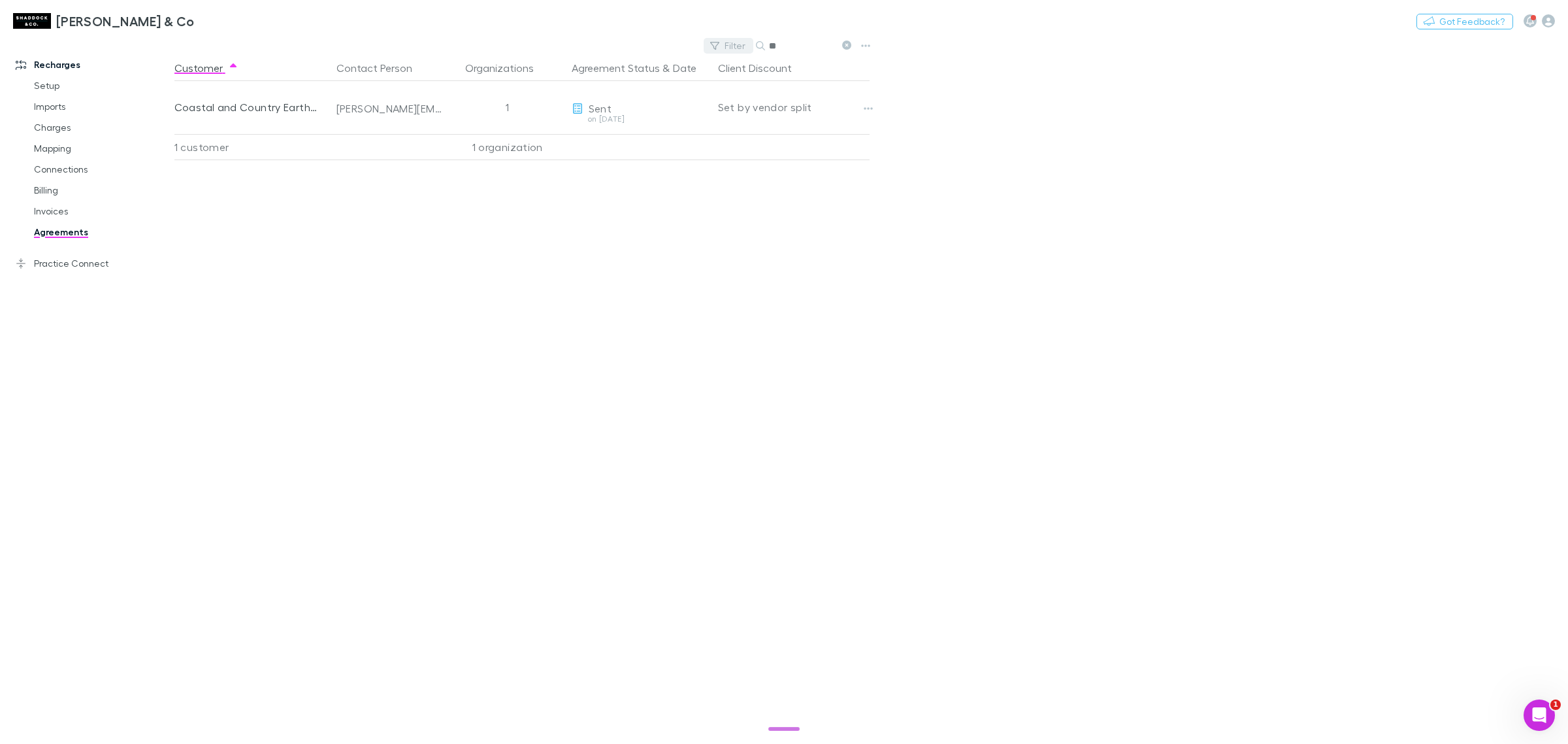
type input "*"
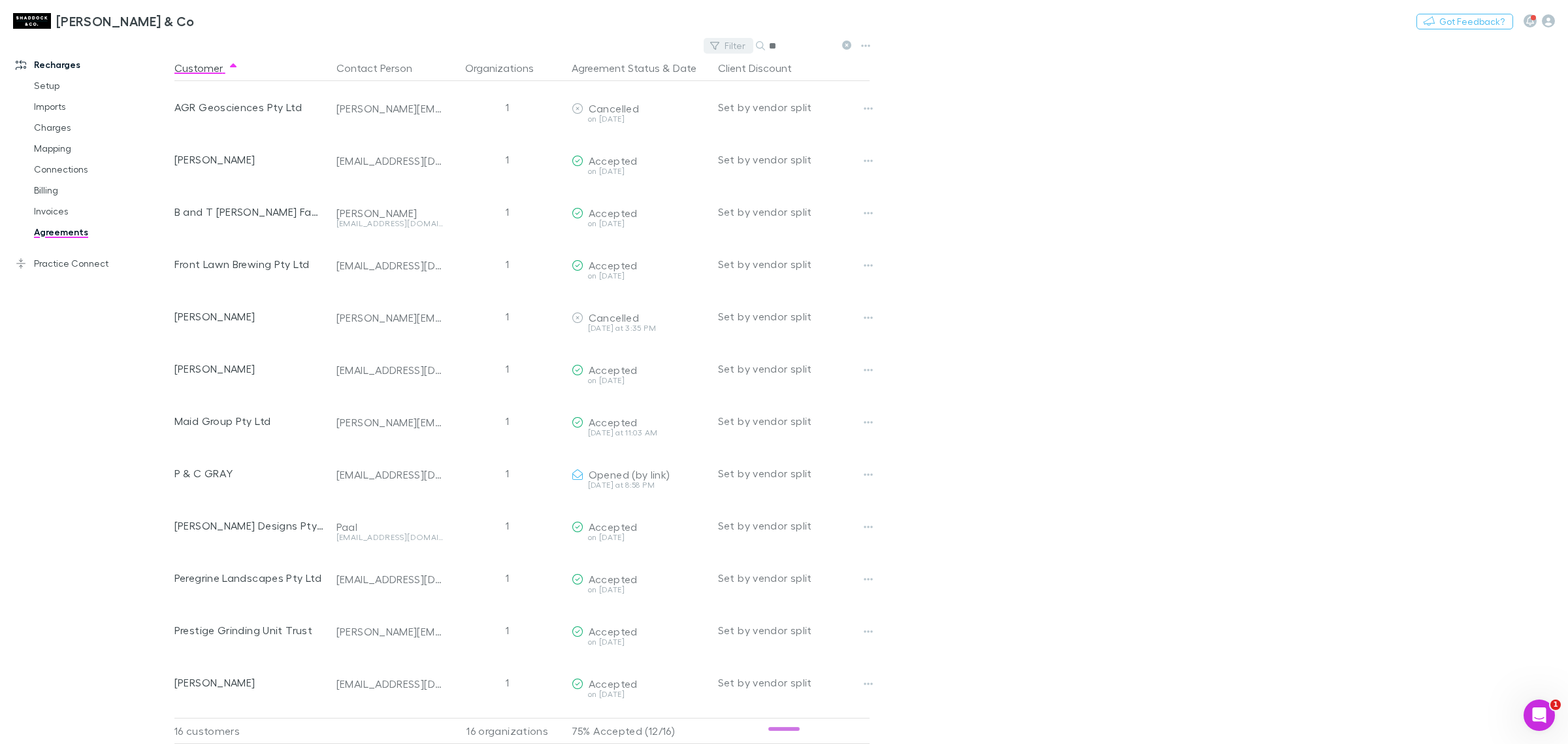
type input "*"
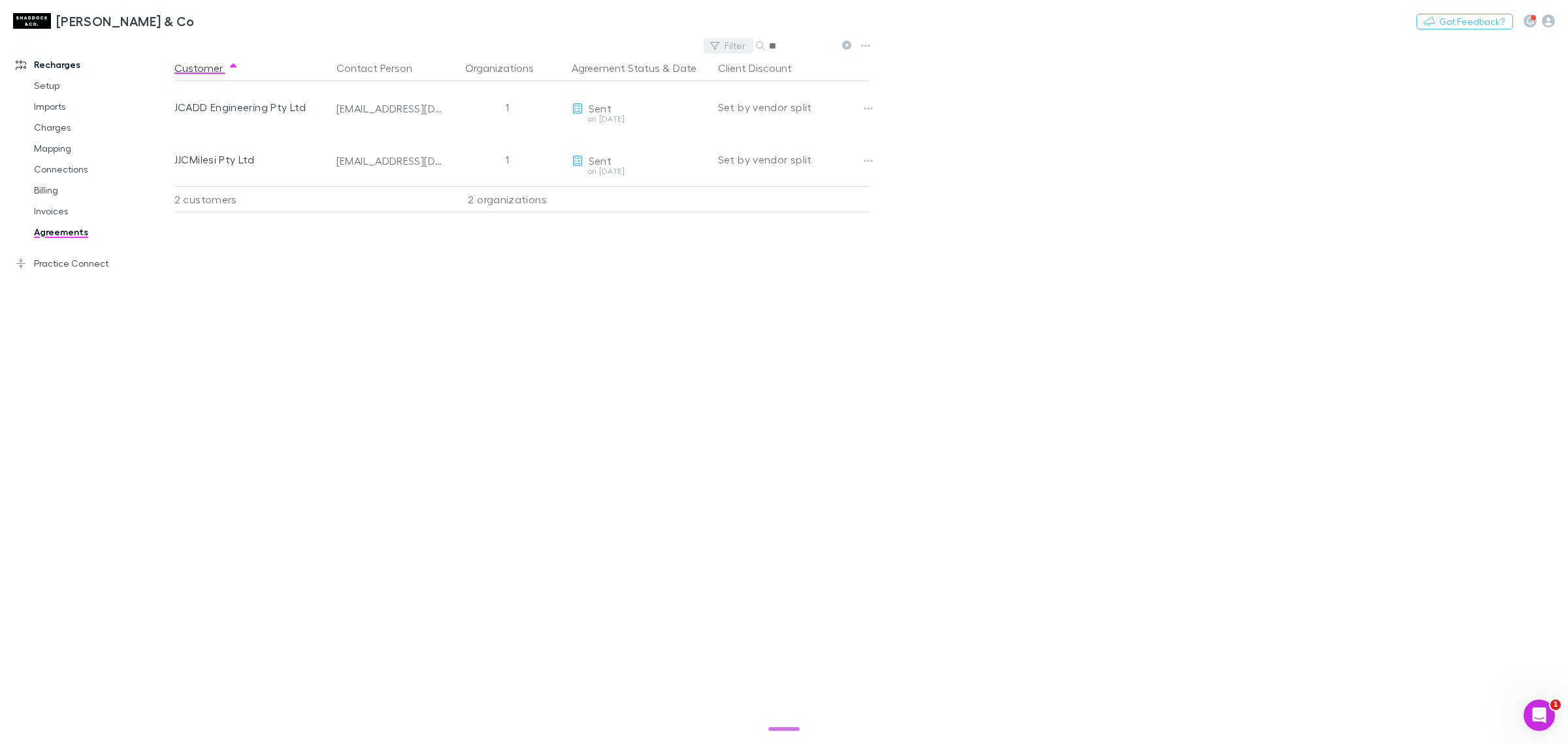
type input "*"
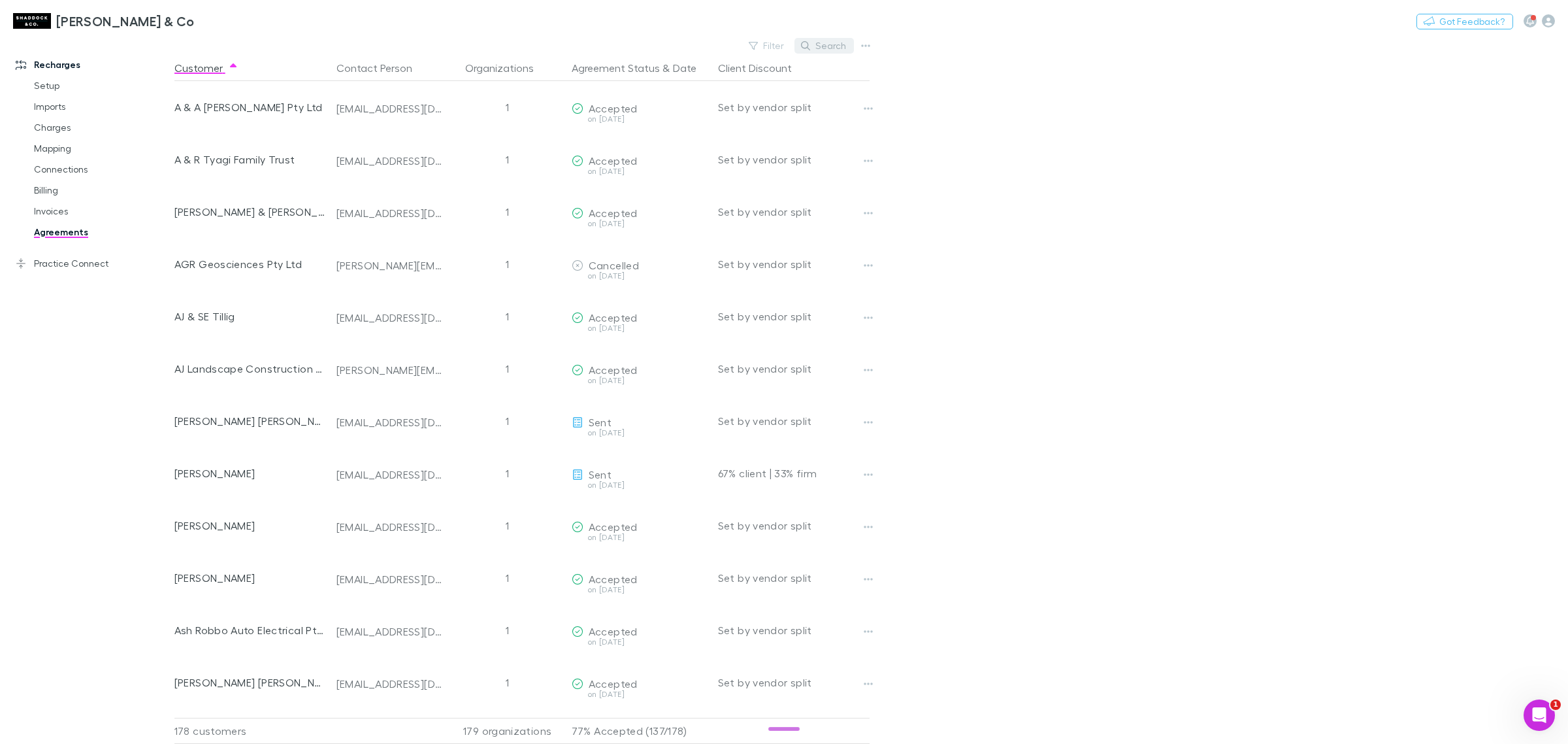
click at [821, 48] on button "Search" at bounding box center [823, 46] width 59 height 16
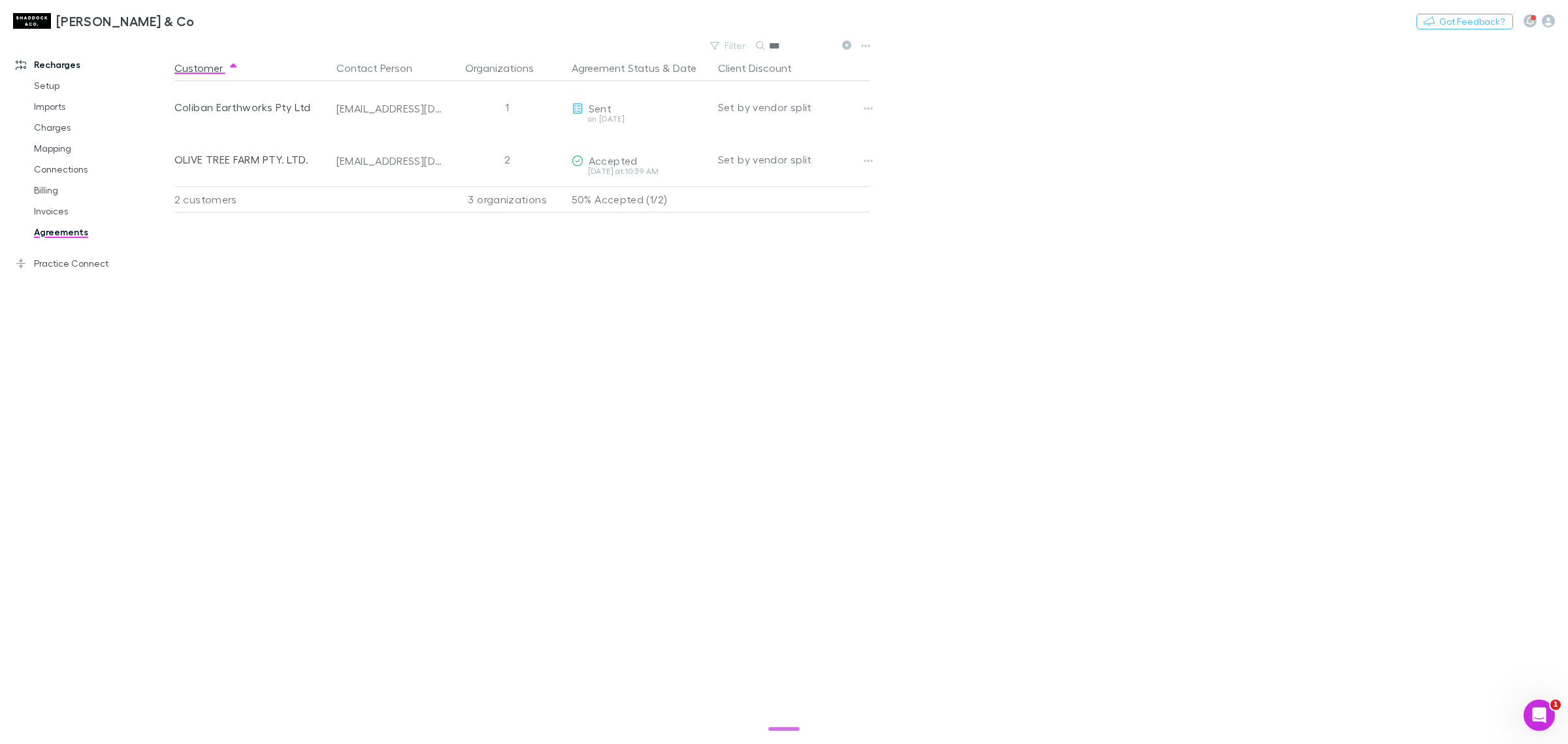
type input "***"
